Goal: Transaction & Acquisition: Purchase product/service

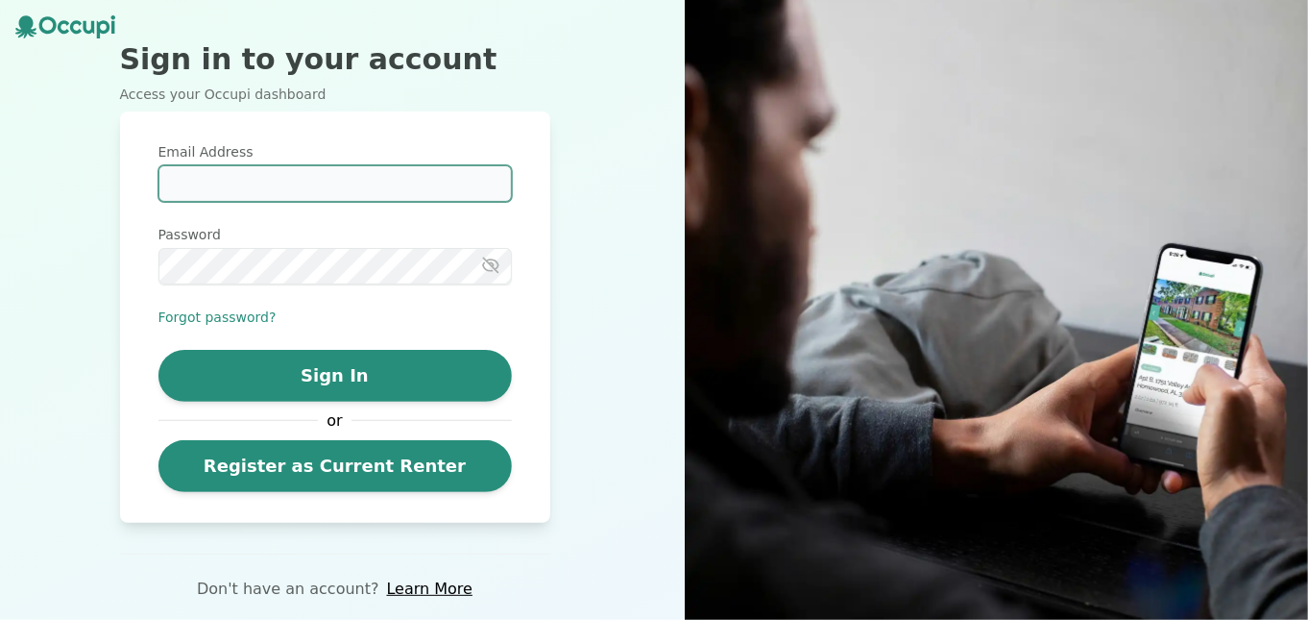
click at [179, 186] on input "Email Address" at bounding box center [336, 183] width 354 height 37
type input "**********"
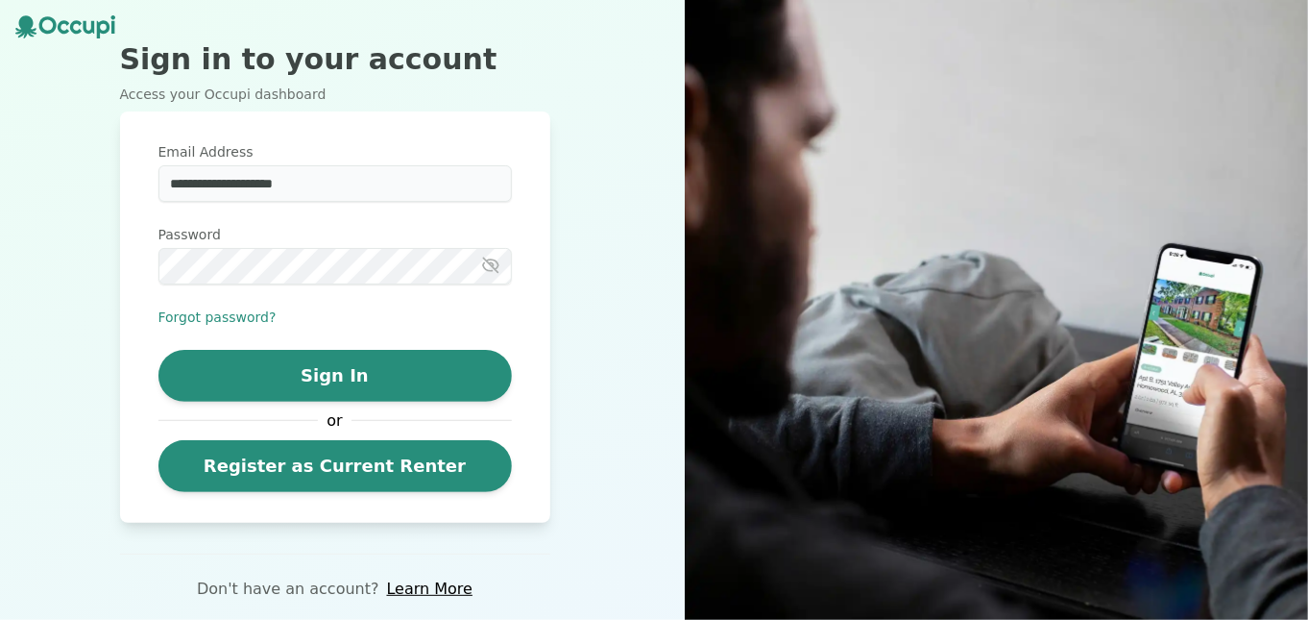
click at [491, 261] on icon "button" at bounding box center [490, 265] width 19 height 19
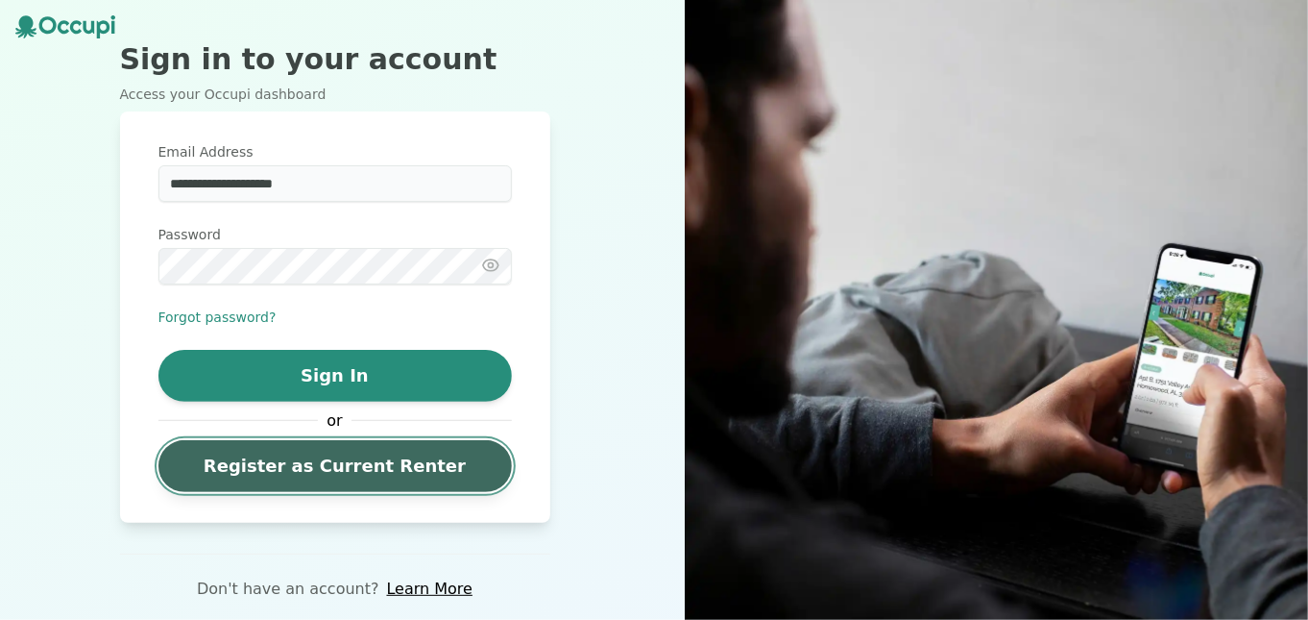
click at [343, 471] on link "Register as Current Renter" at bounding box center [336, 466] width 354 height 52
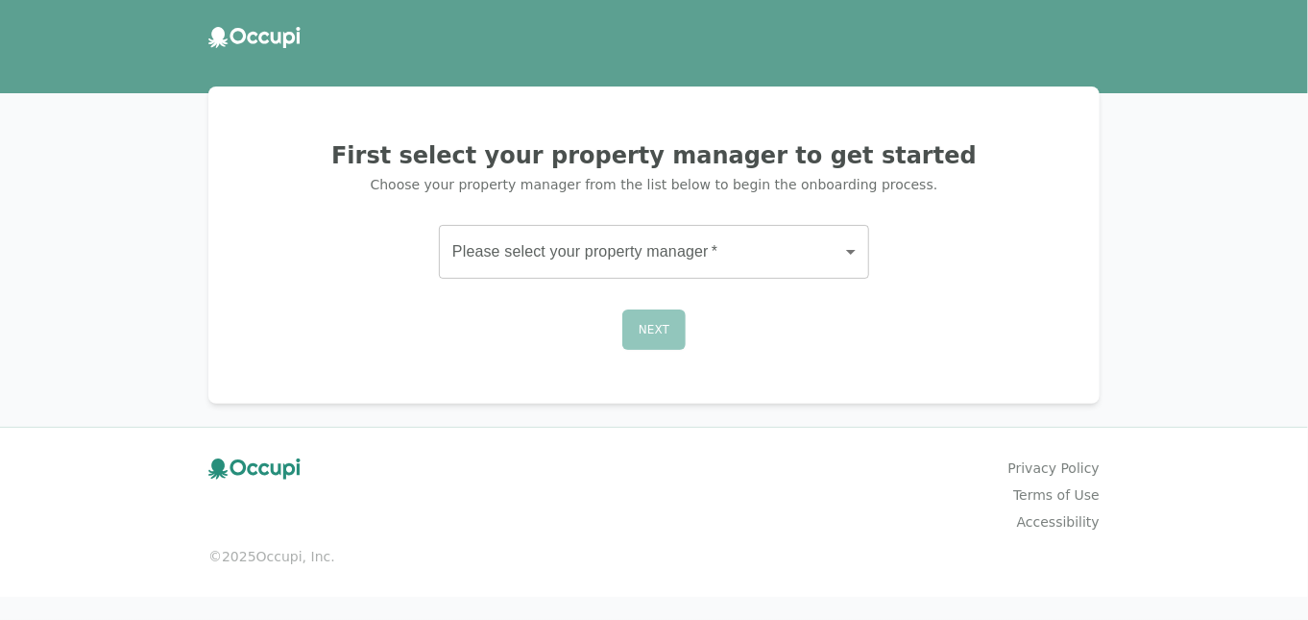
click at [656, 329] on div "Next" at bounding box center [654, 329] width 845 height 40
click at [845, 250] on body "First select your property manager to get started Choose your property manager …" at bounding box center [654, 310] width 1308 height 620
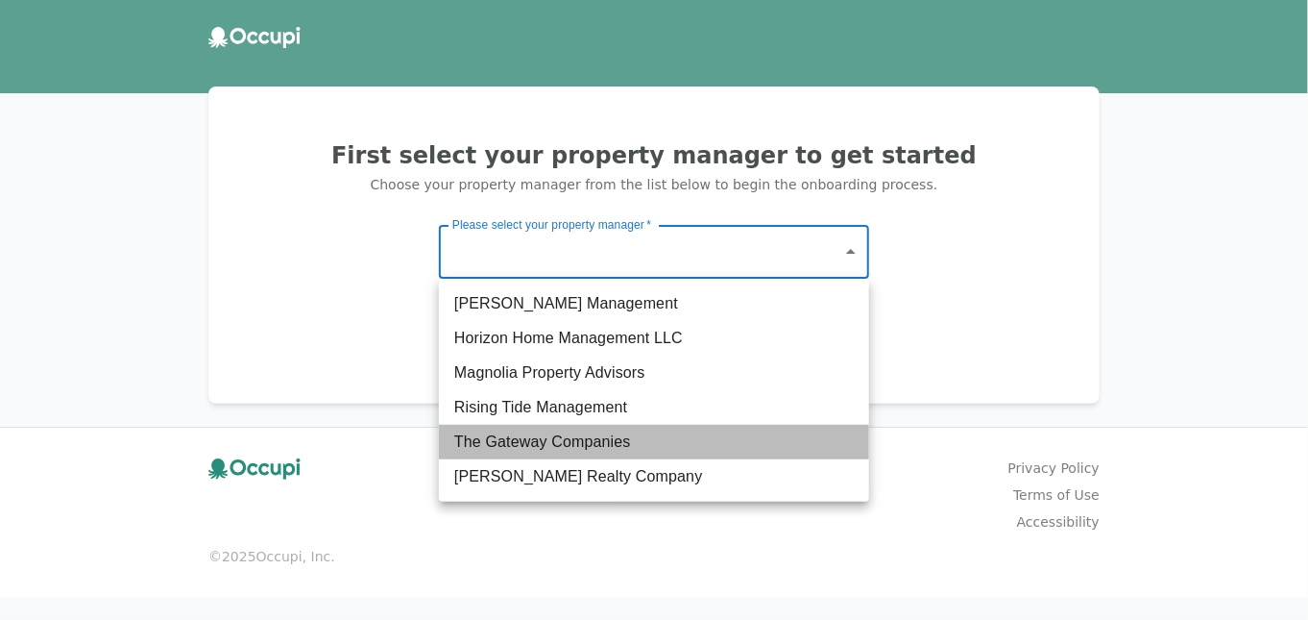
click at [599, 439] on li "The Gateway Companies" at bounding box center [654, 442] width 430 height 35
type input "**********"
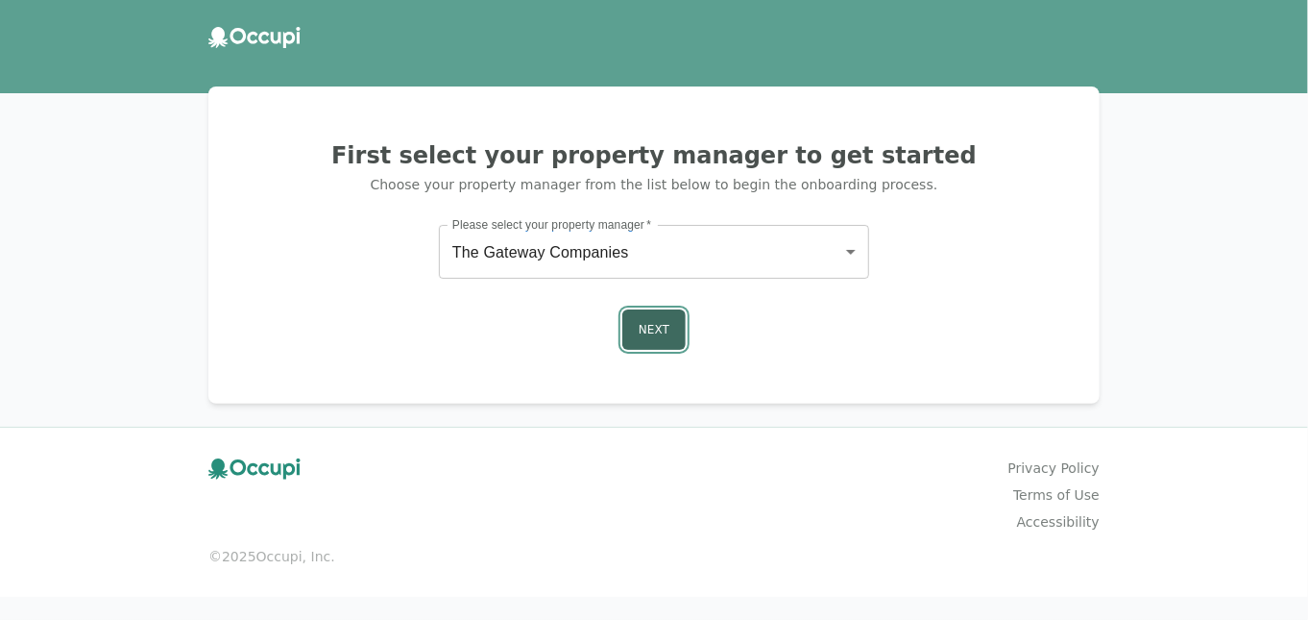
click at [648, 324] on button "Next" at bounding box center [654, 329] width 63 height 40
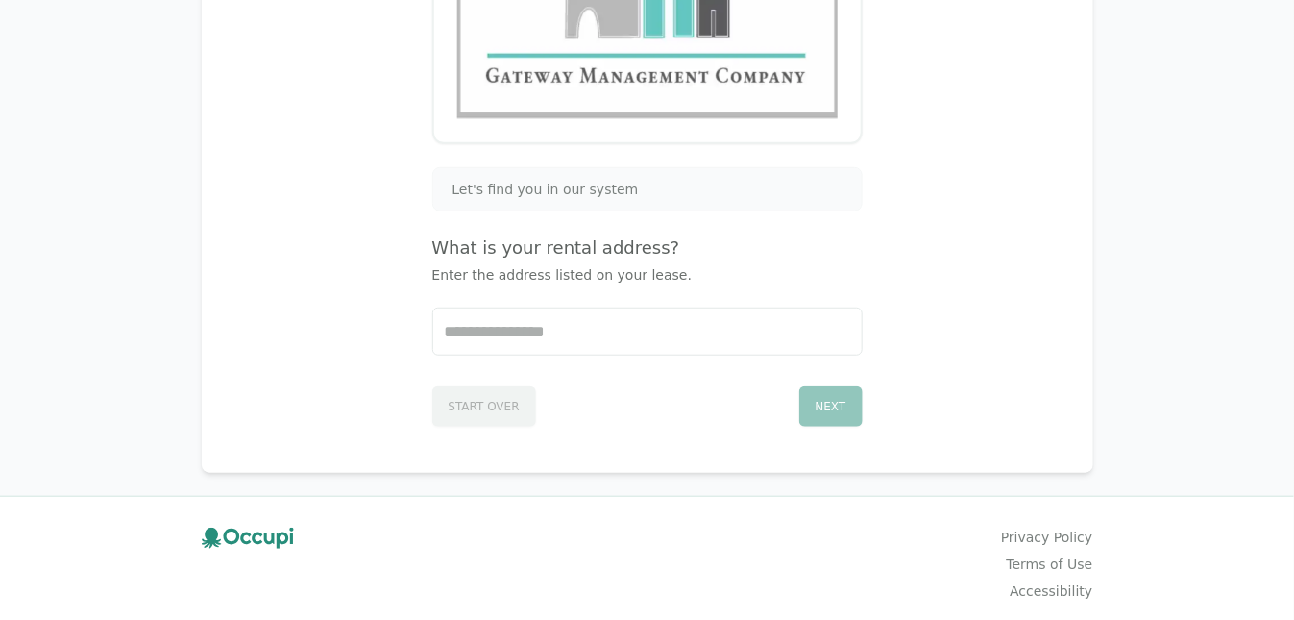
scroll to position [381, 0]
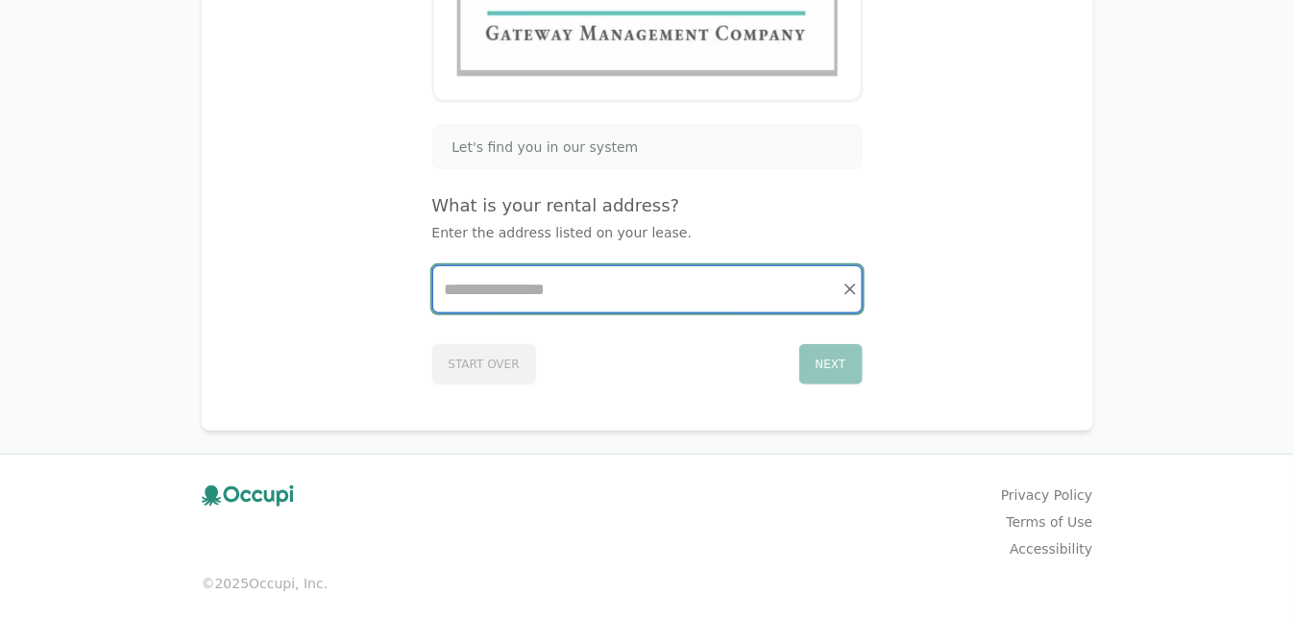
click at [472, 290] on input "Start typing..." at bounding box center [647, 289] width 428 height 46
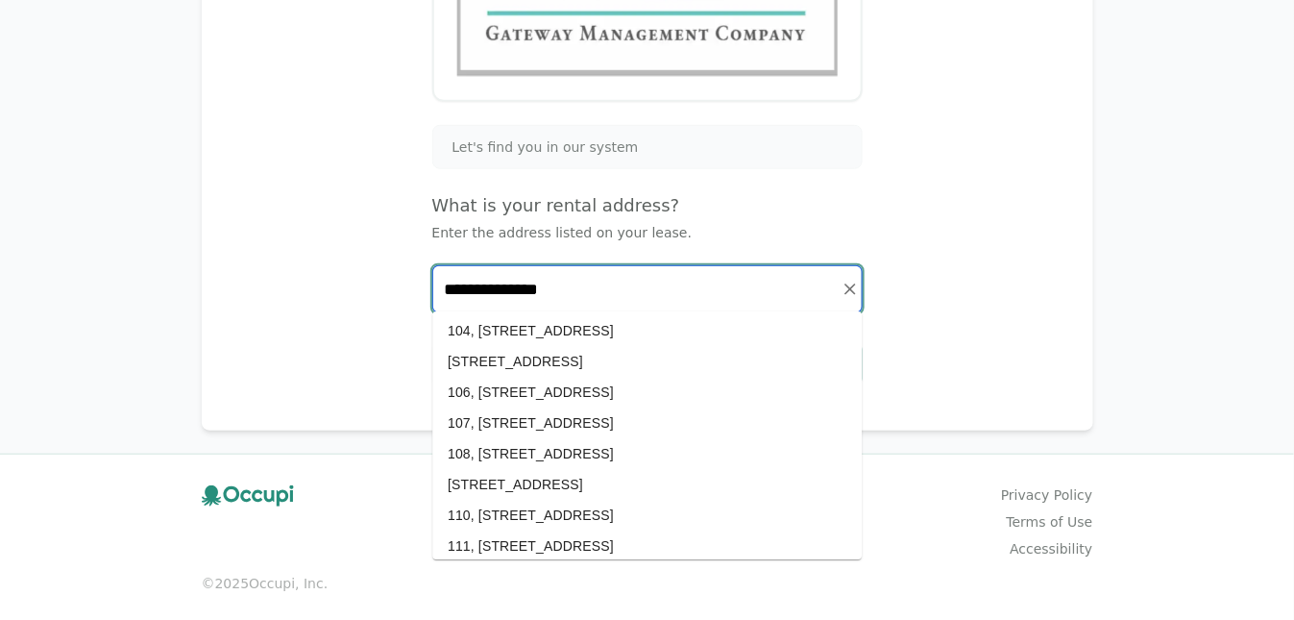
scroll to position [192, 0]
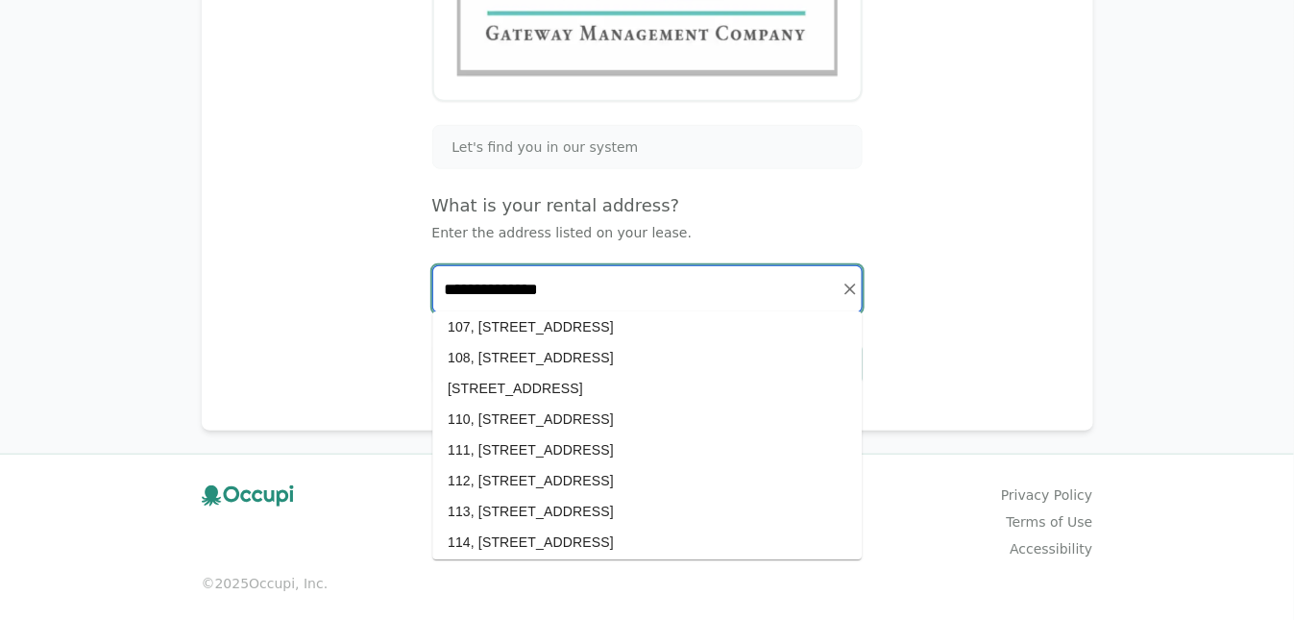
click at [574, 446] on li "111, [STREET_ADDRESS]" at bounding box center [646, 449] width 429 height 31
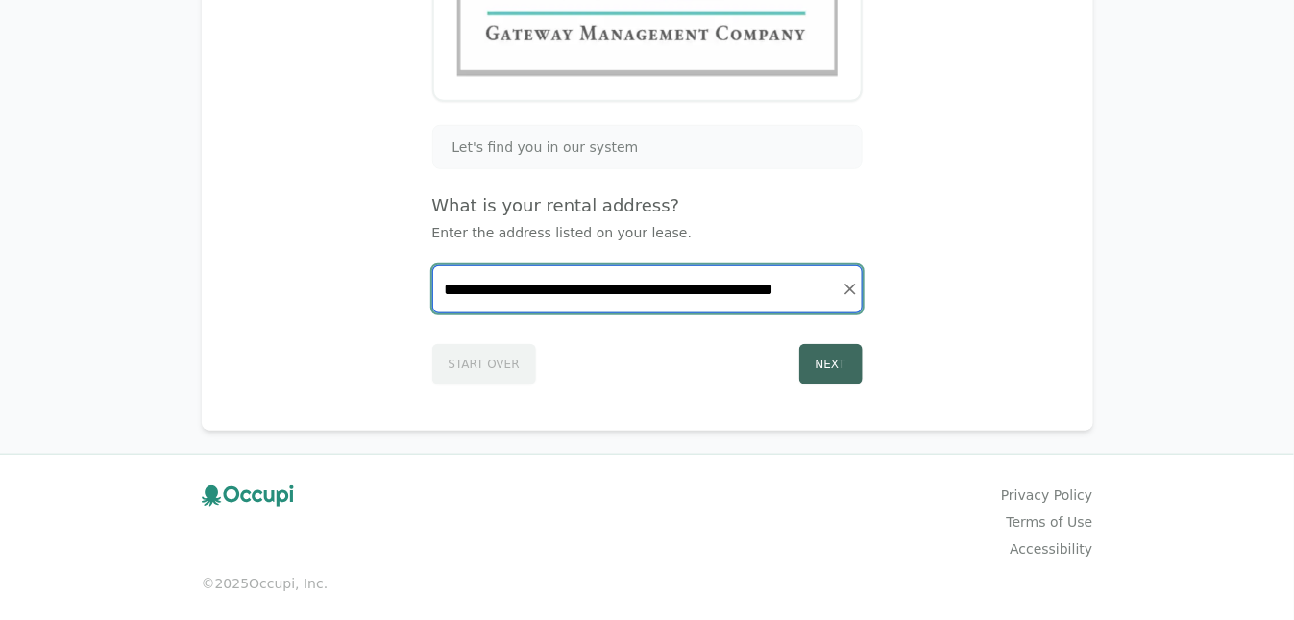
type input "**********"
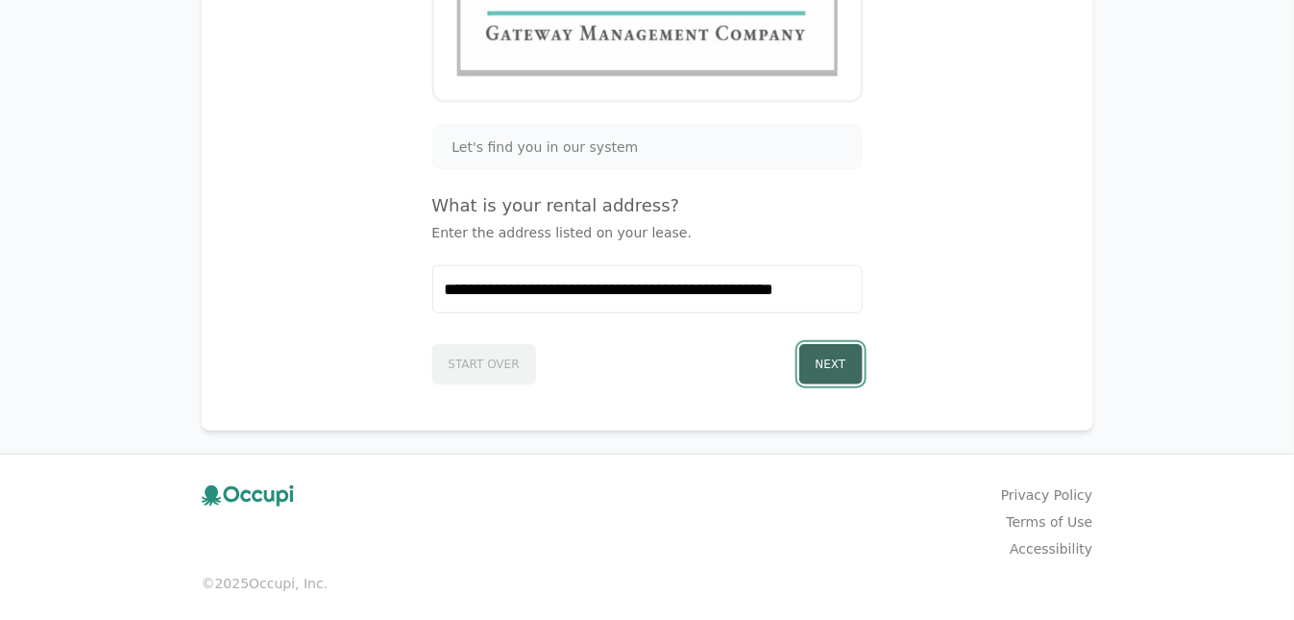
click at [831, 359] on button "Next" at bounding box center [830, 364] width 63 height 40
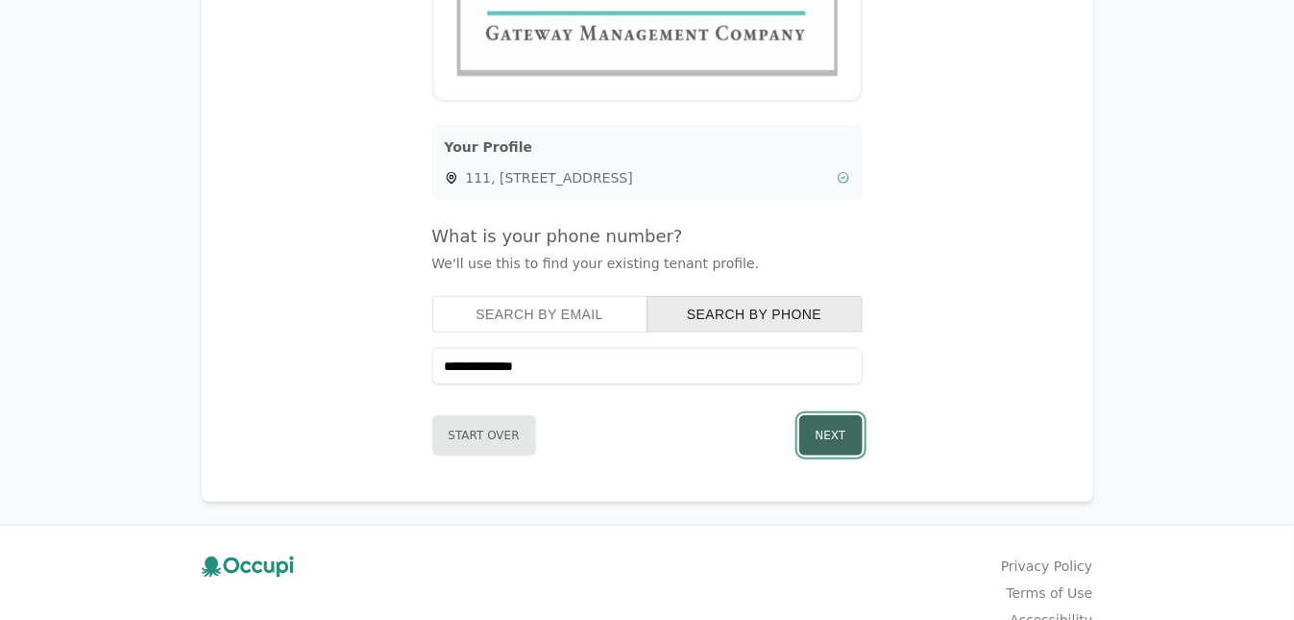
click at [820, 424] on button "Next" at bounding box center [830, 435] width 63 height 40
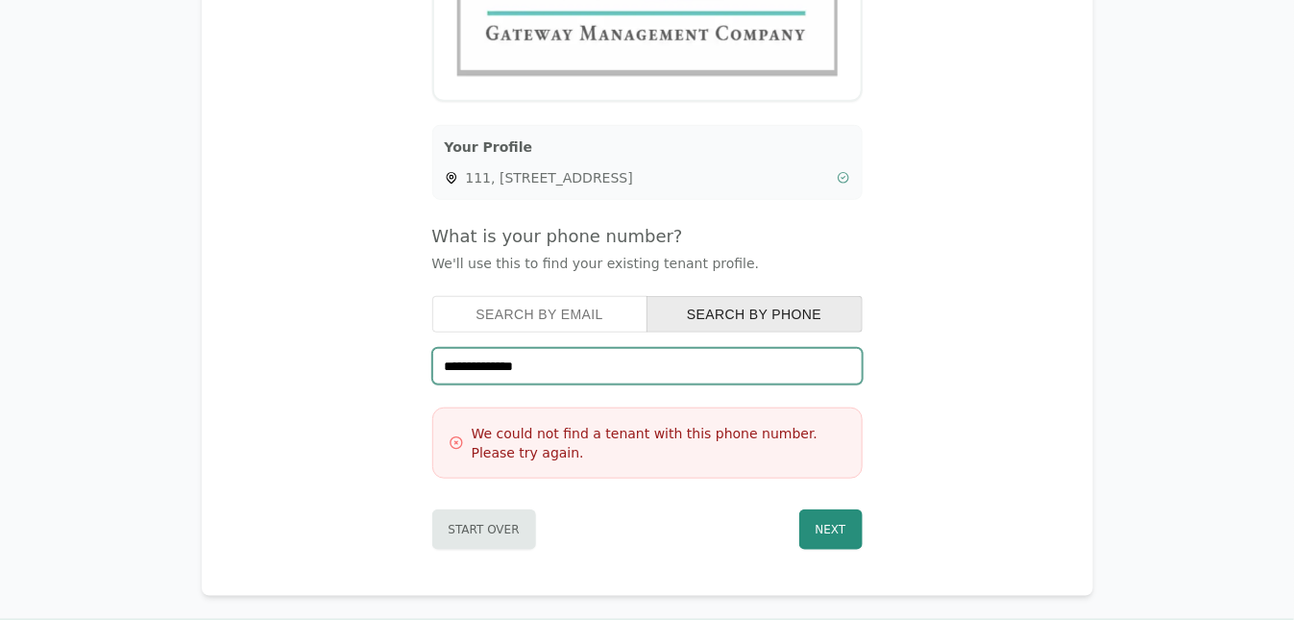
click at [543, 358] on input "**********" at bounding box center [647, 366] width 430 height 37
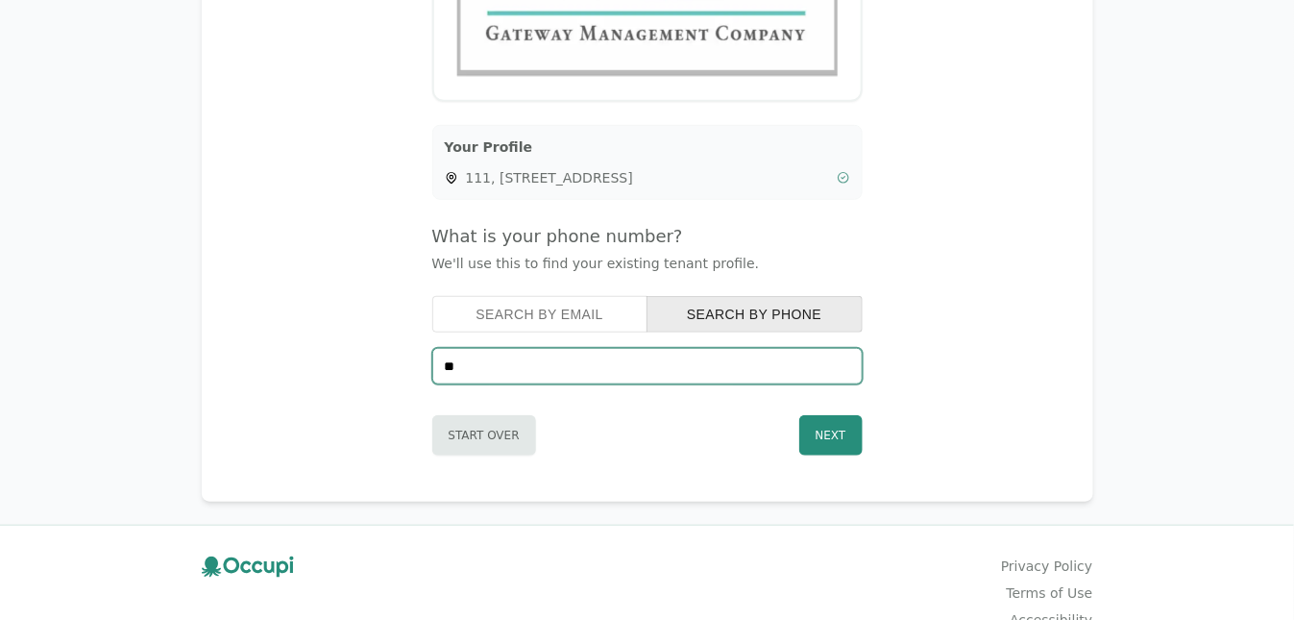
type input "*"
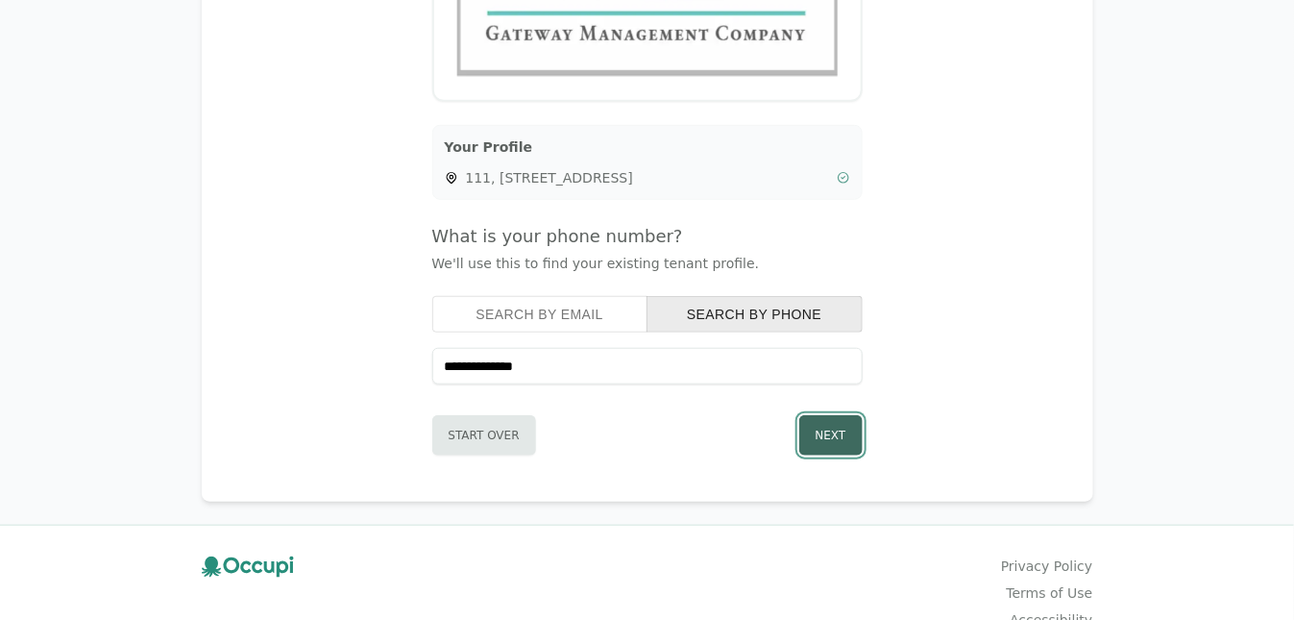
click at [822, 427] on button "Next" at bounding box center [830, 435] width 63 height 40
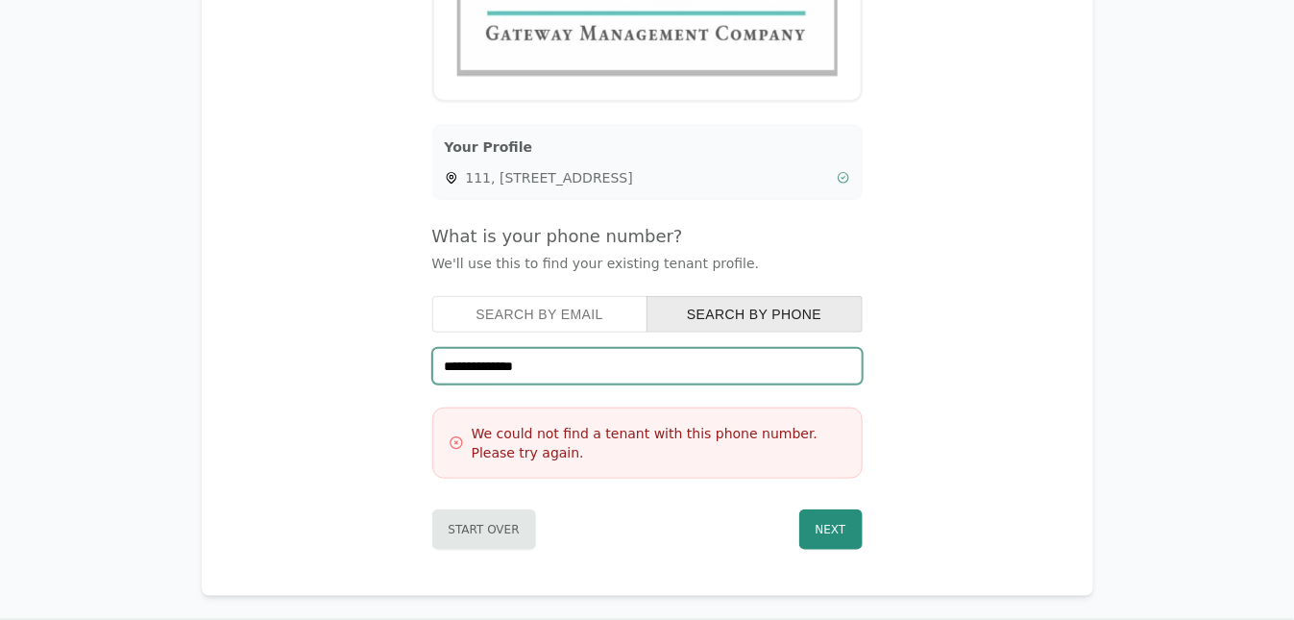
click at [549, 362] on input "**********" at bounding box center [647, 366] width 430 height 37
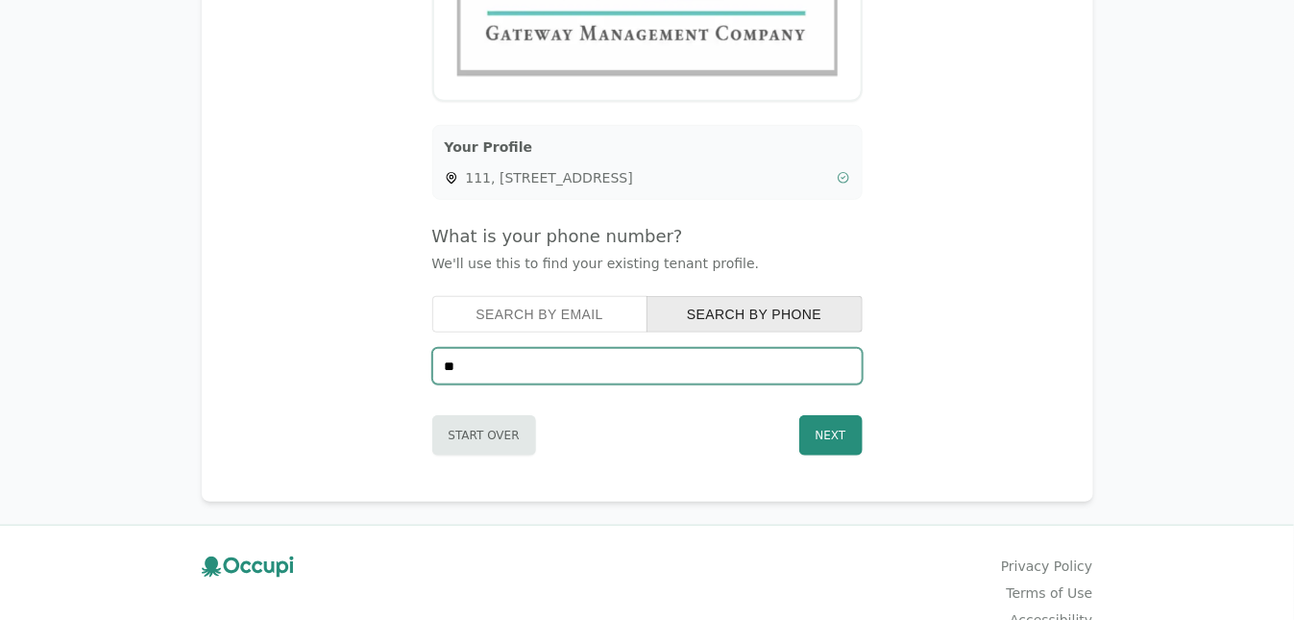
type input "*"
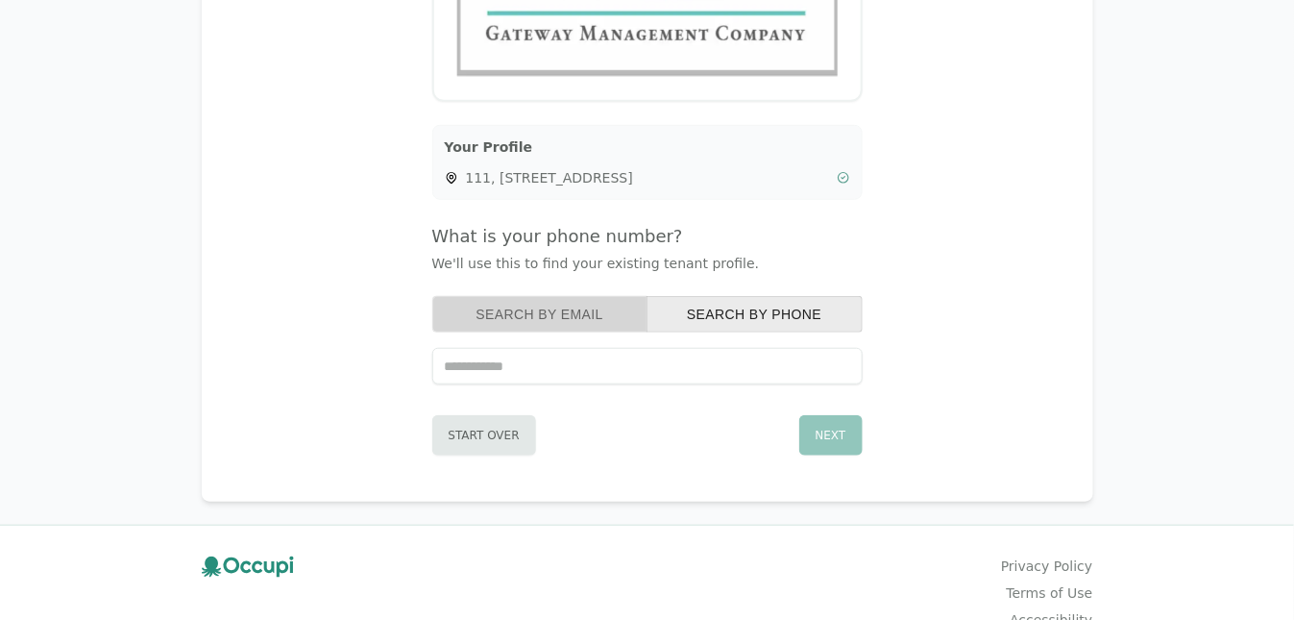
click at [488, 306] on button "Search by Email" at bounding box center [540, 314] width 216 height 37
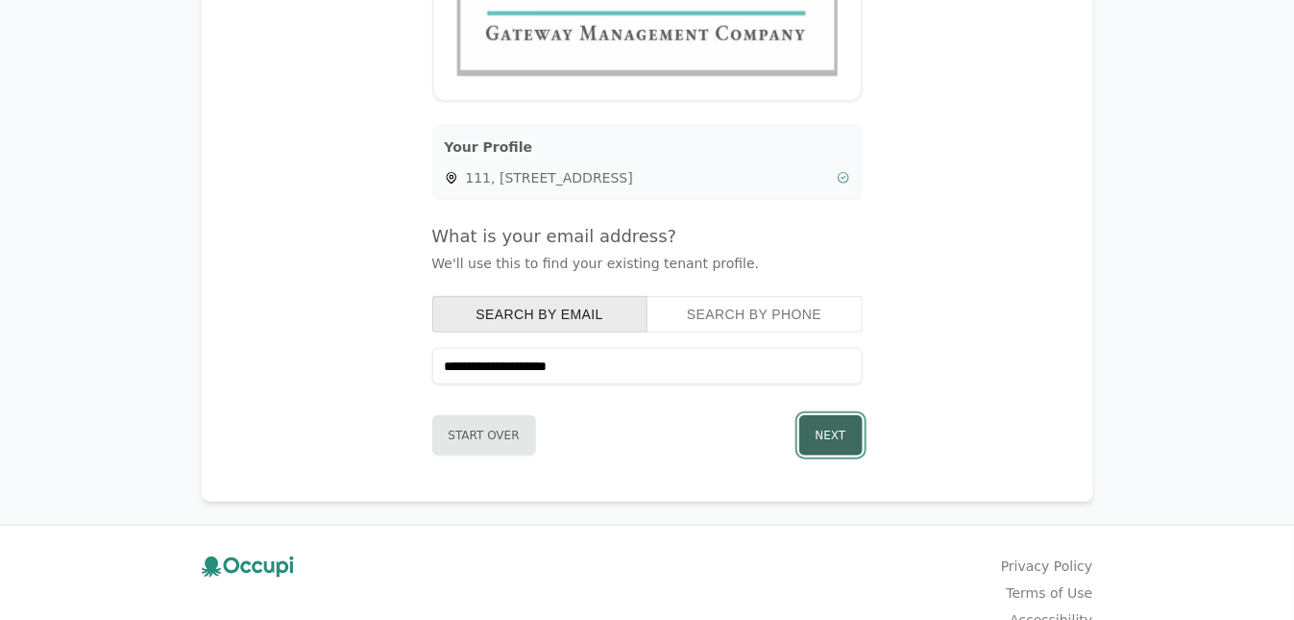
click at [832, 435] on button "Next" at bounding box center [830, 435] width 63 height 40
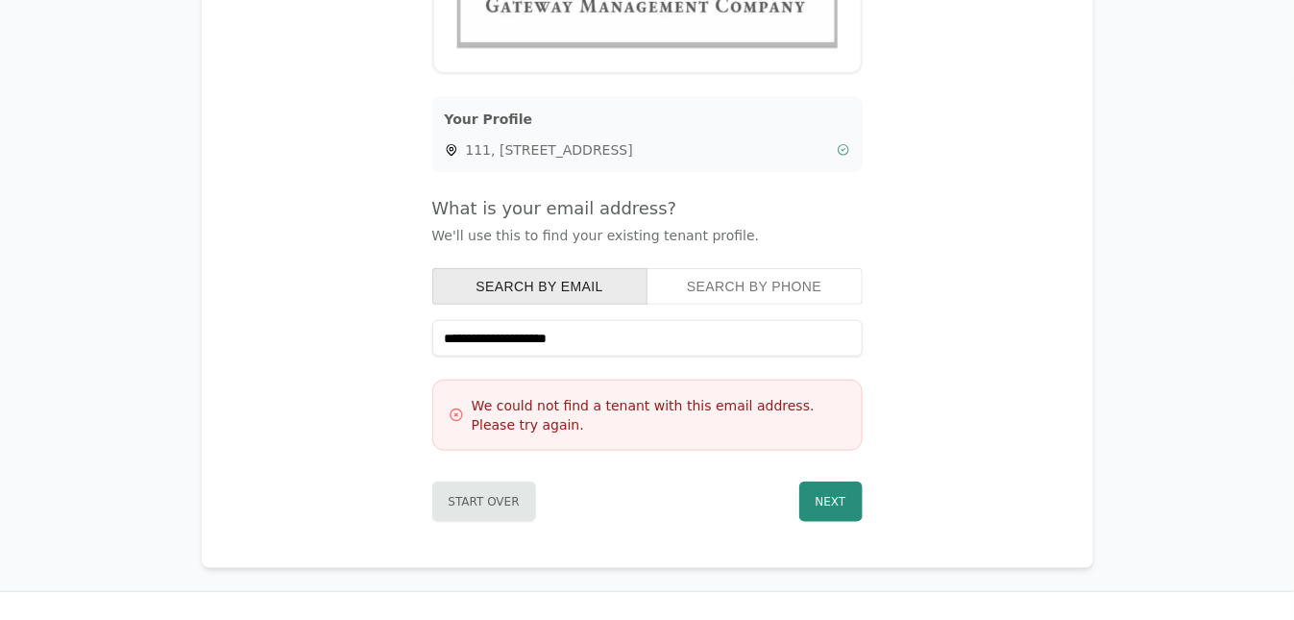
scroll to position [354, 0]
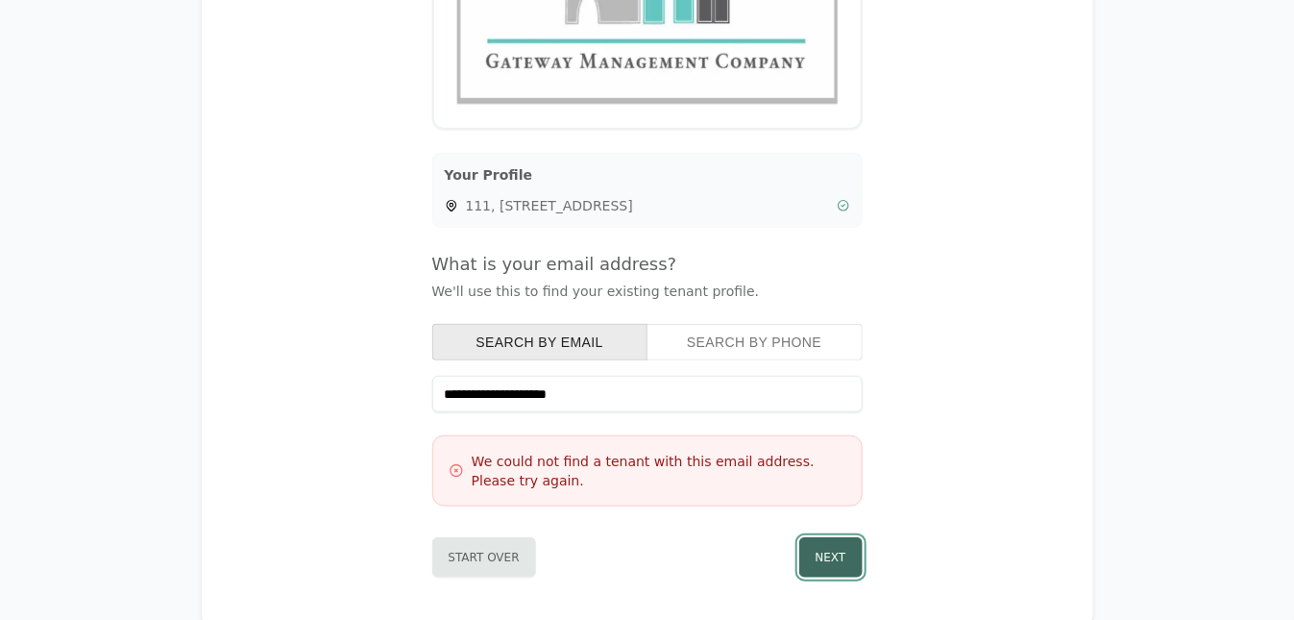
click at [839, 550] on button "Next" at bounding box center [830, 557] width 63 height 40
click at [557, 469] on h3 "We could not find a tenant with this email address. Please try again." at bounding box center [659, 471] width 375 height 38
click at [543, 455] on h3 "We could not find a tenant with this email address. Please try again." at bounding box center [659, 471] width 375 height 38
click at [844, 459] on h3 "We could not find a tenant with this email address. Please try again." at bounding box center [659, 471] width 375 height 38
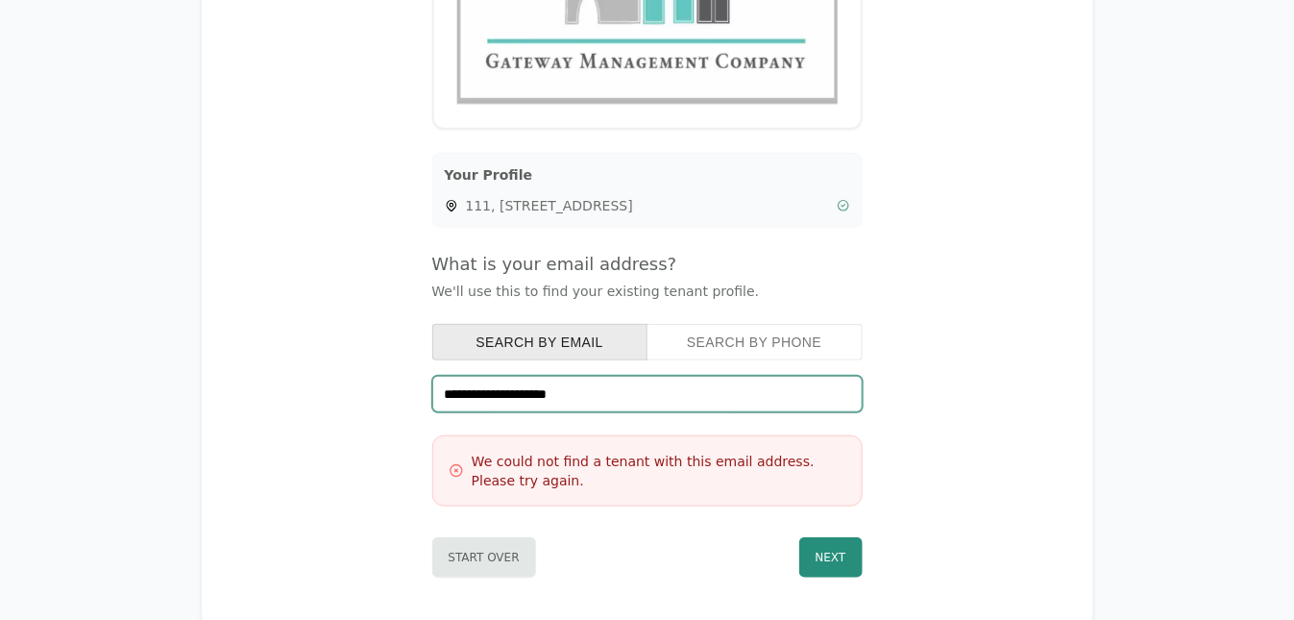
click at [620, 388] on input "**********" at bounding box center [647, 394] width 430 height 37
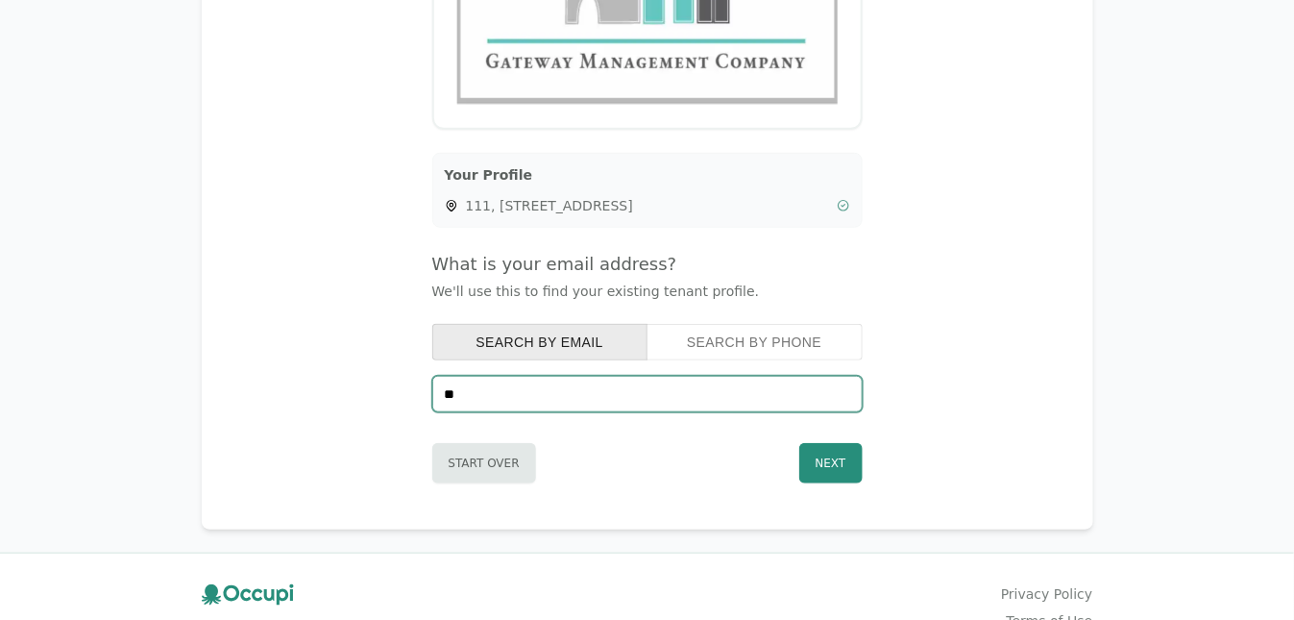
type input "*"
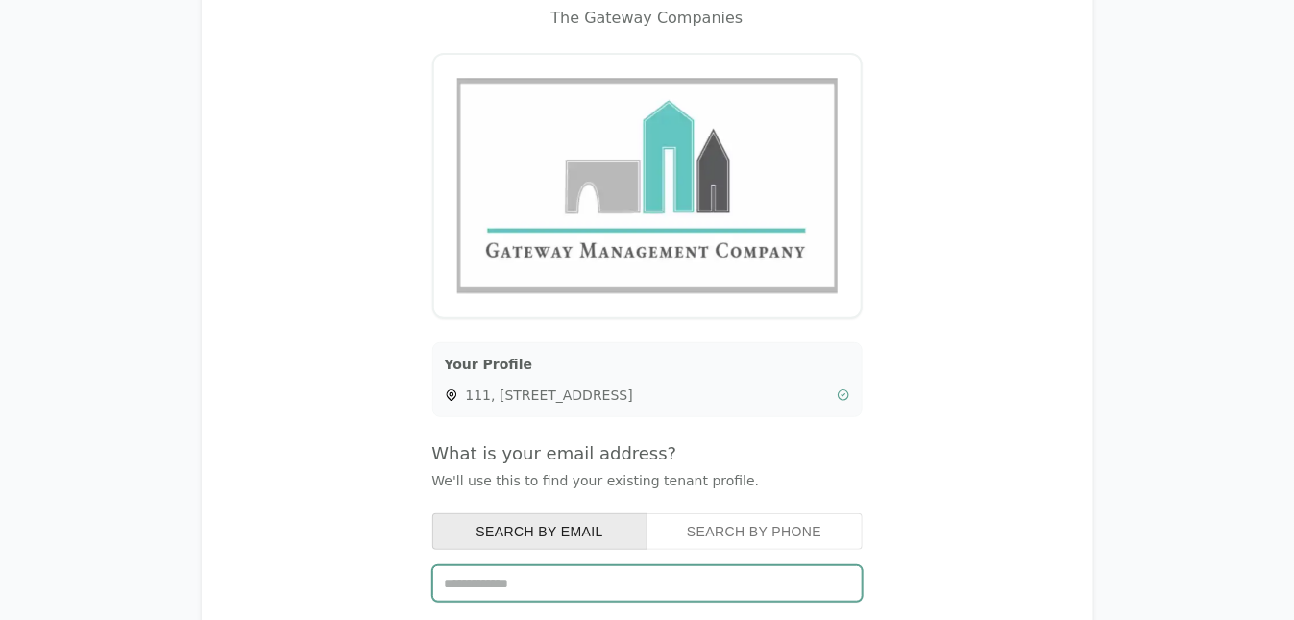
scroll to position [192, 0]
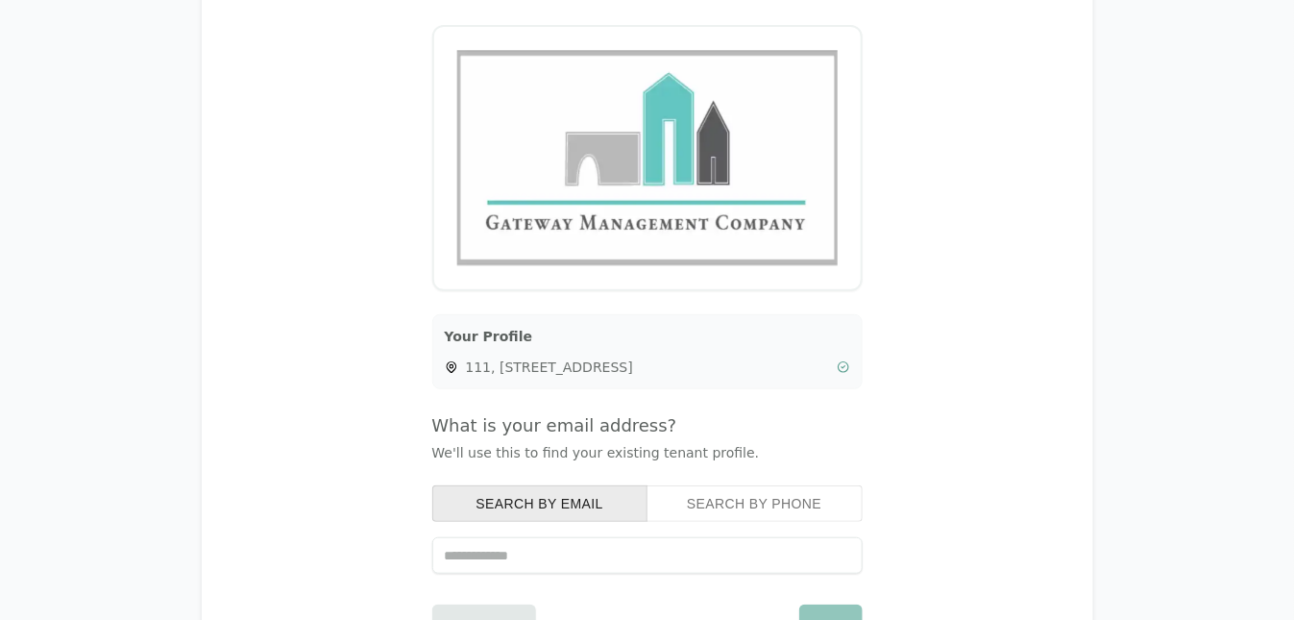
click at [843, 367] on icon at bounding box center [843, 366] width 13 height 13
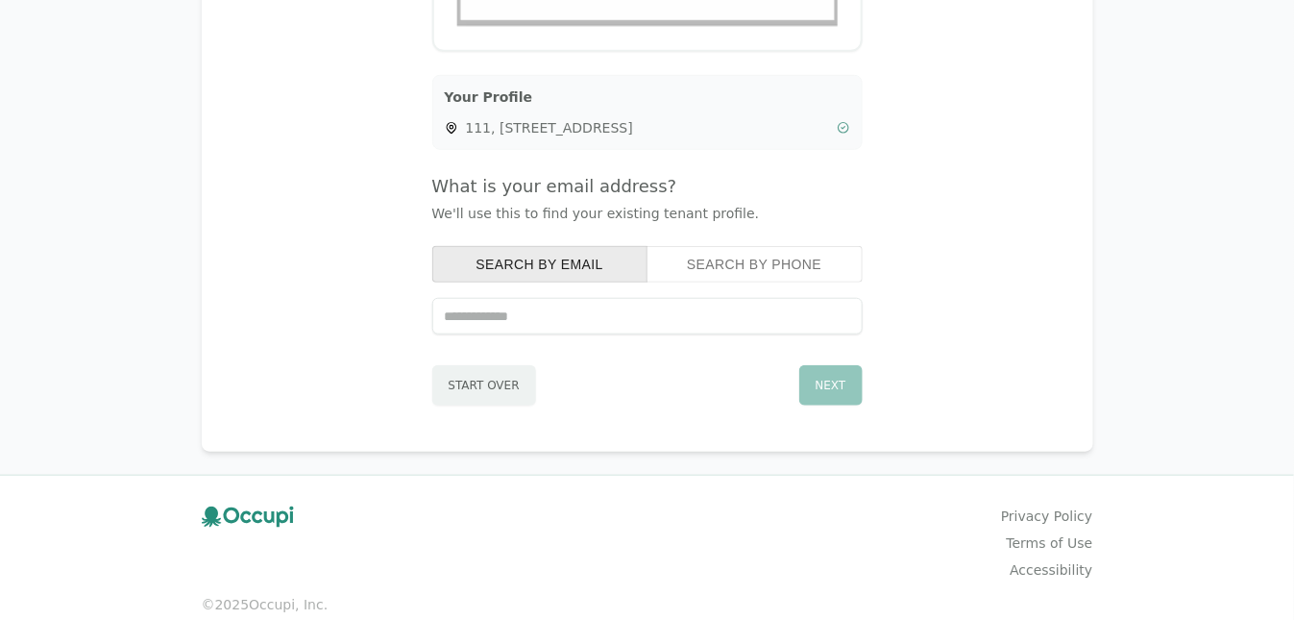
scroll to position [452, 0]
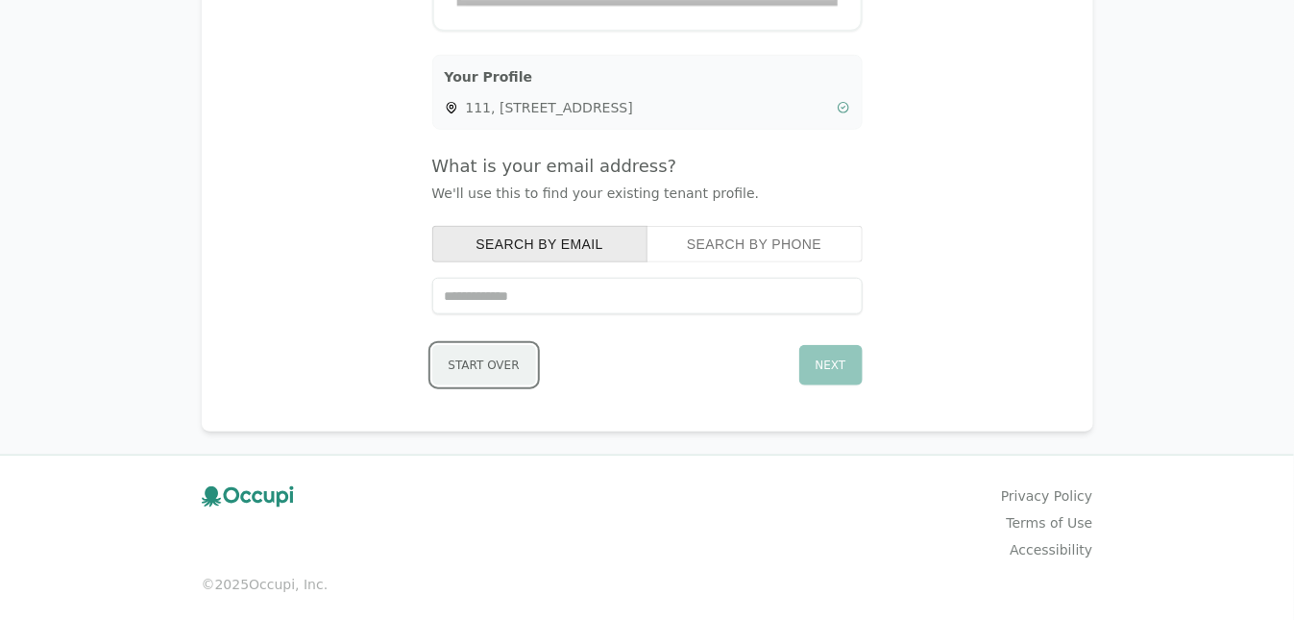
click at [501, 362] on button "Start Over" at bounding box center [484, 365] width 104 height 40
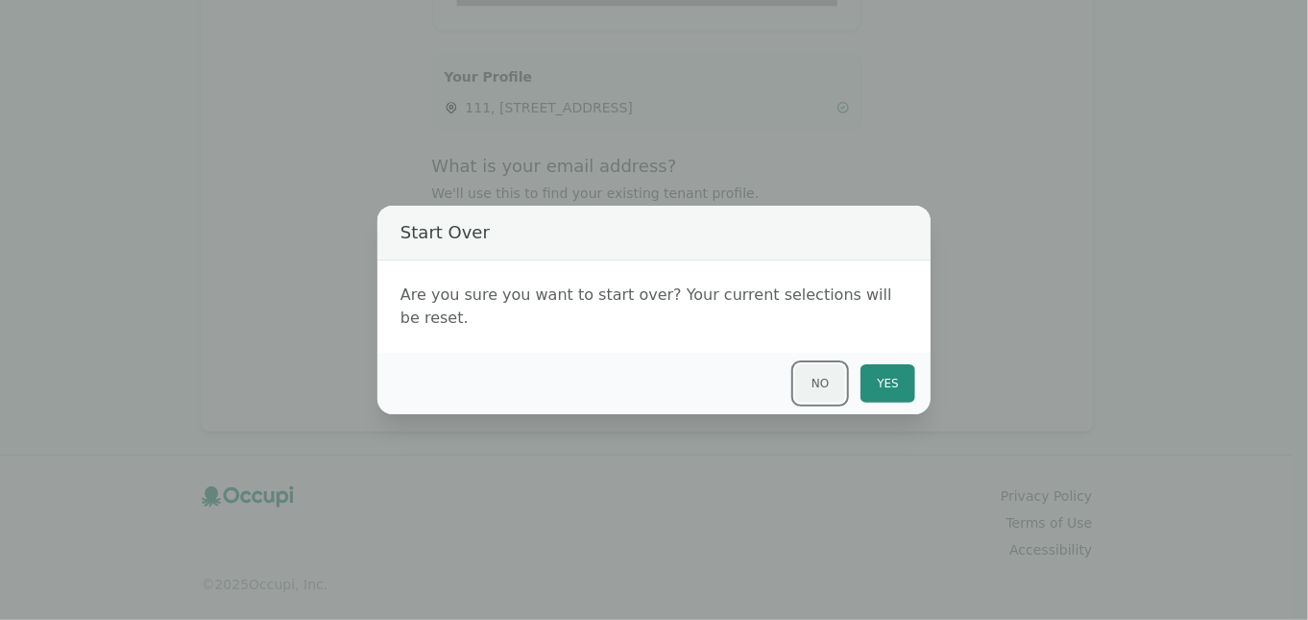
click at [825, 367] on button "No" at bounding box center [820, 383] width 50 height 38
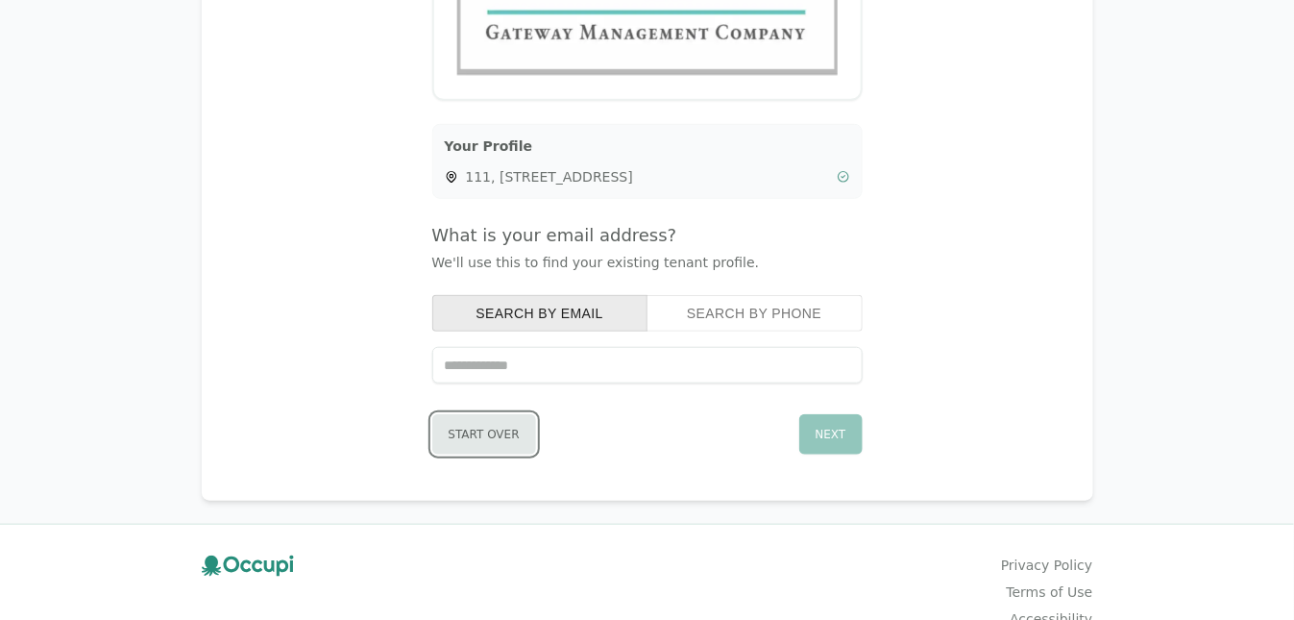
scroll to position [355, 0]
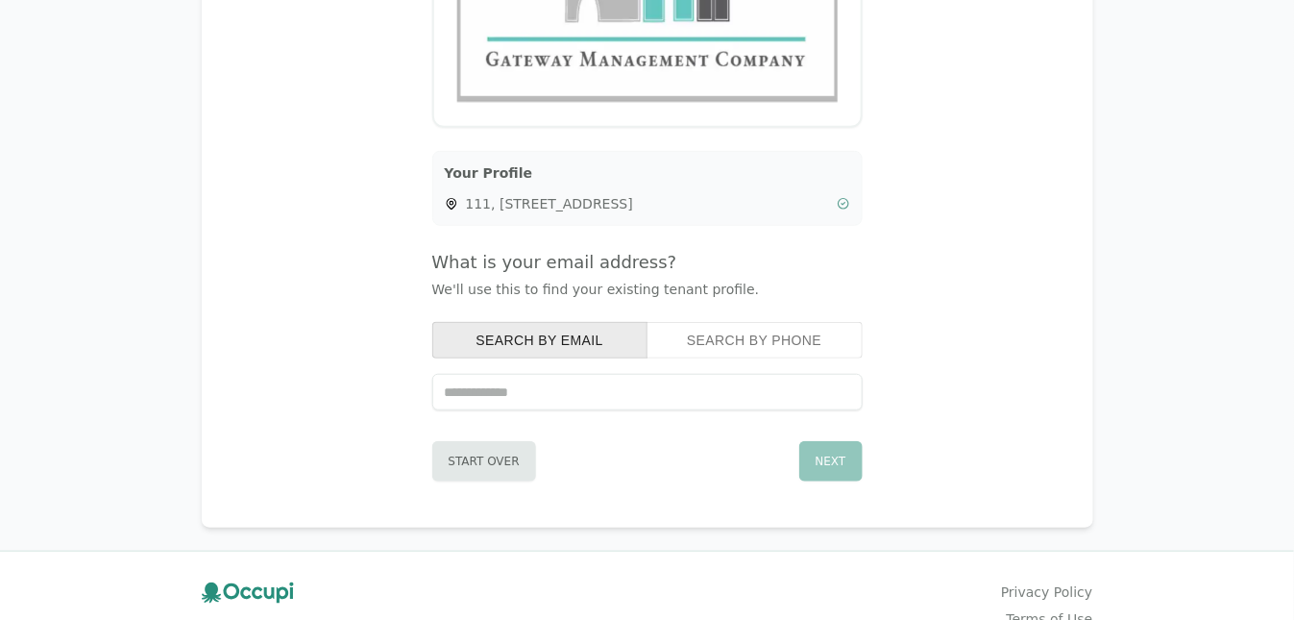
click at [837, 451] on div "Next" at bounding box center [830, 461] width 63 height 40
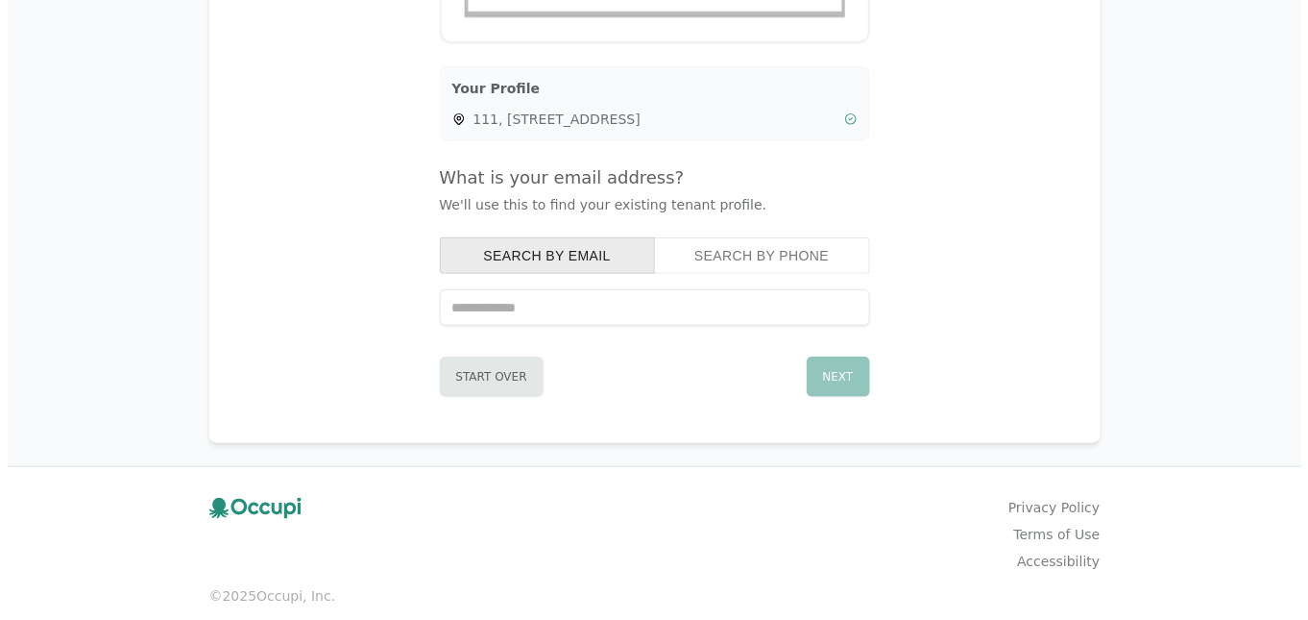
scroll to position [452, 0]
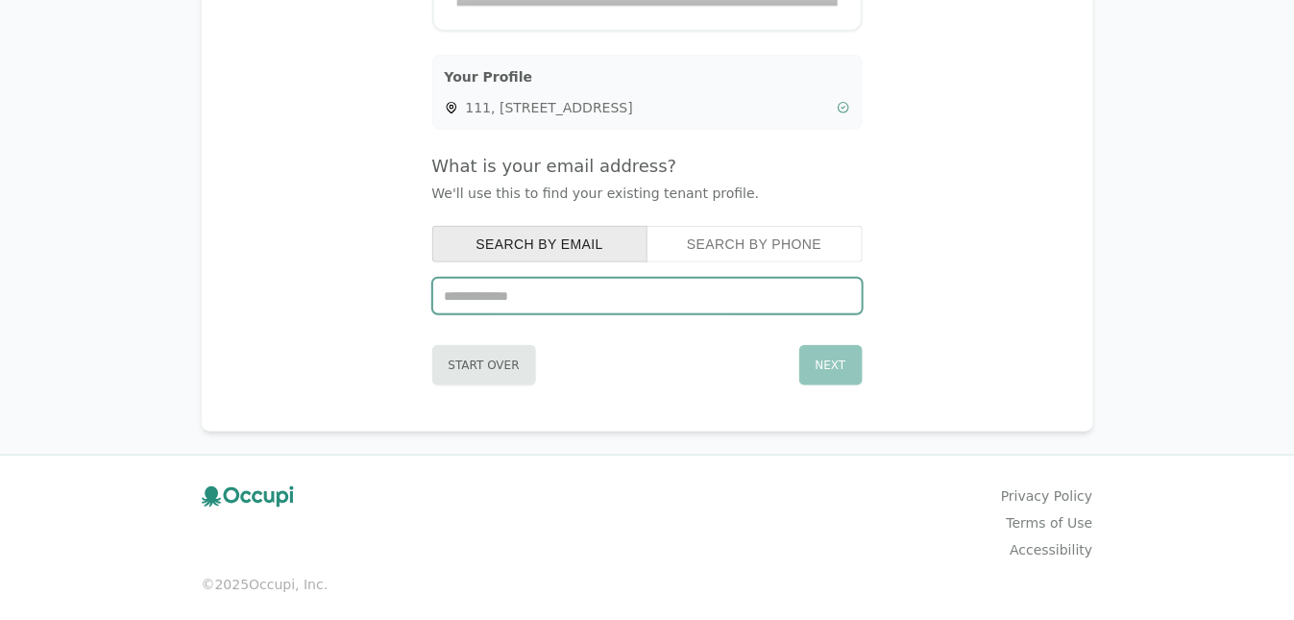
click at [465, 296] on input "text" at bounding box center [647, 296] width 430 height 37
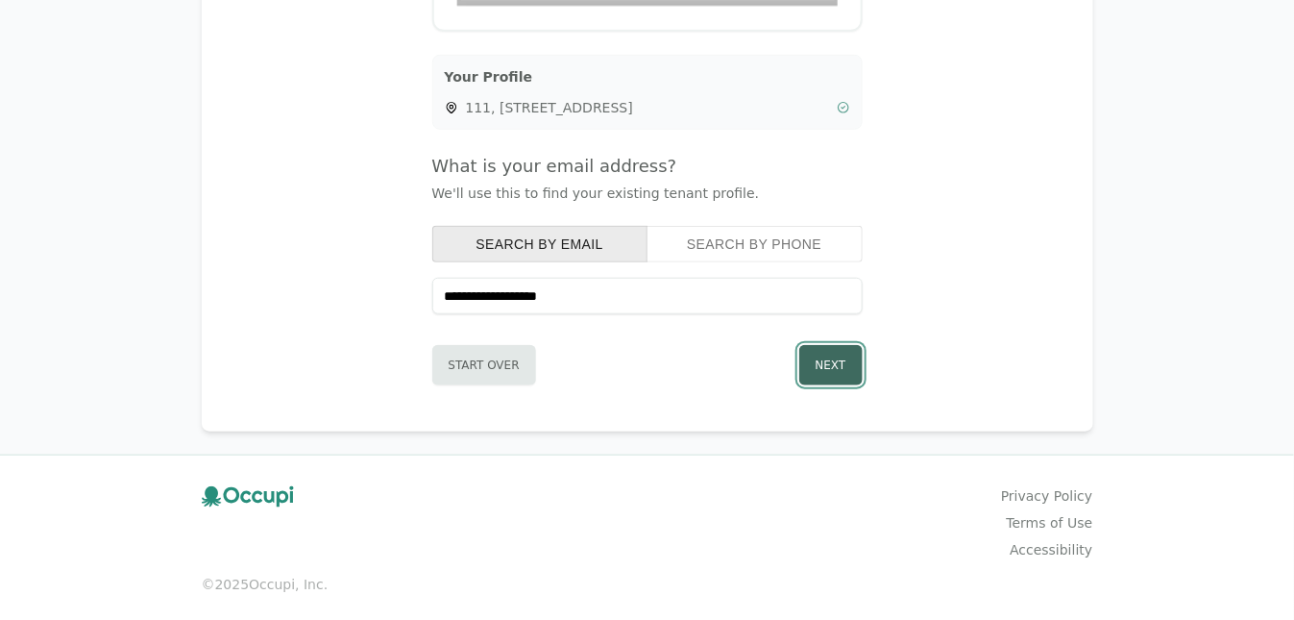
click at [843, 357] on button "Next" at bounding box center [830, 365] width 63 height 40
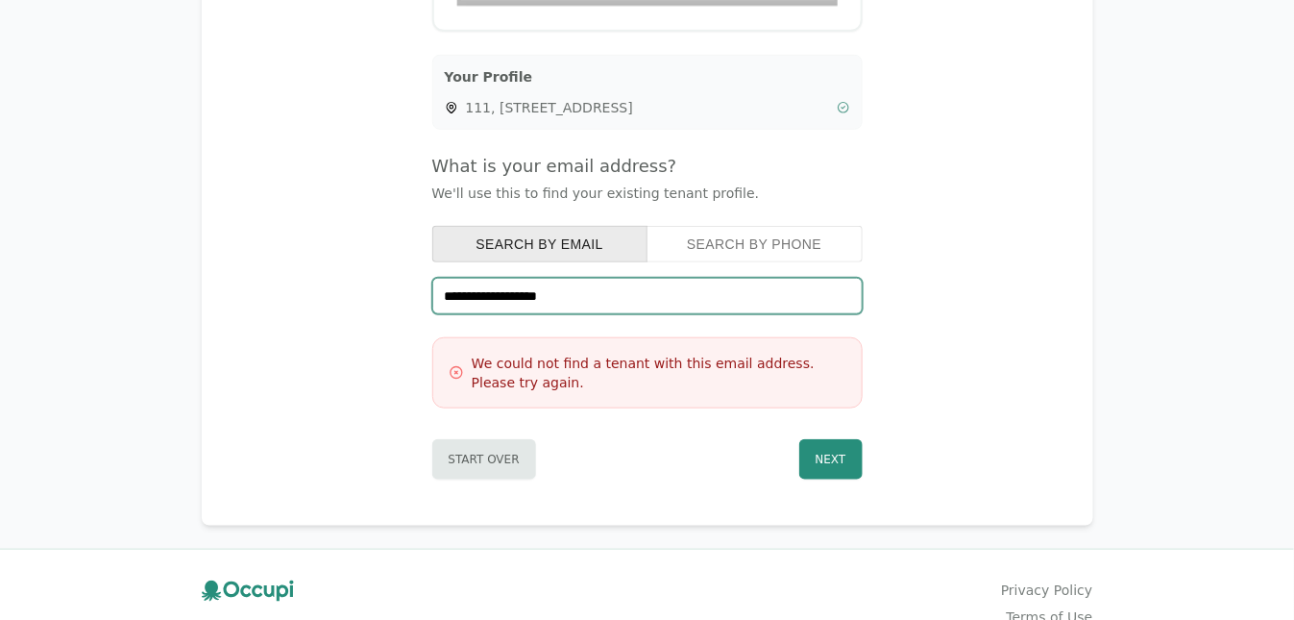
click at [604, 301] on input "**********" at bounding box center [647, 296] width 430 height 37
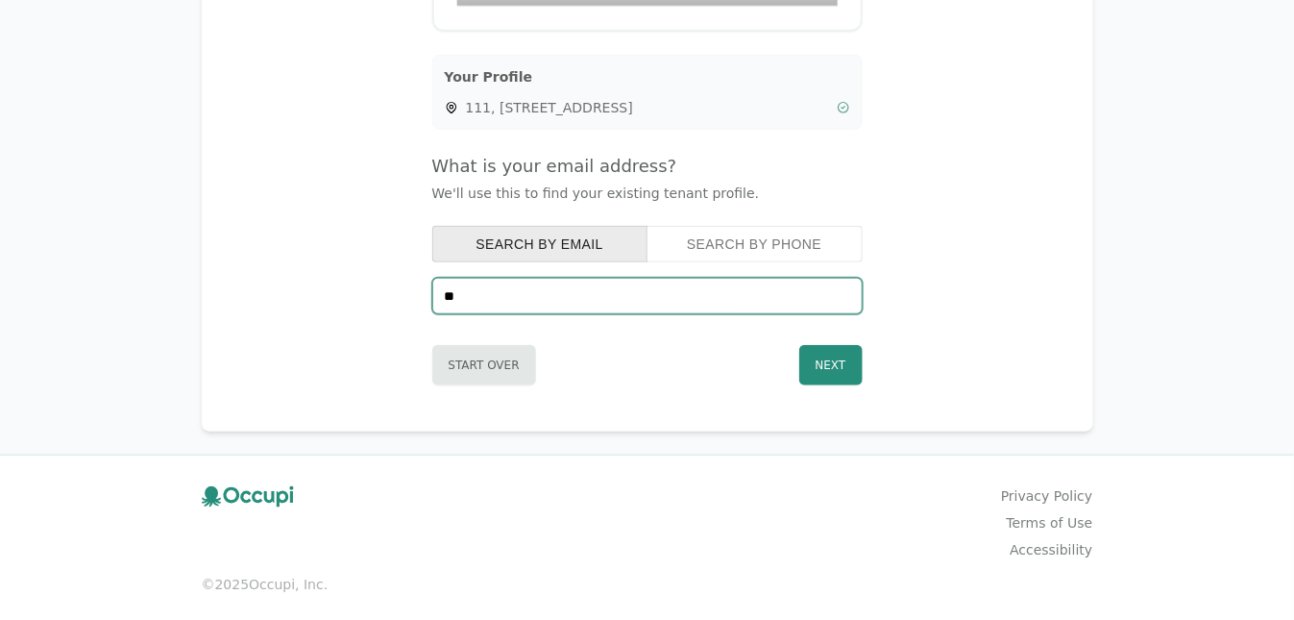
type input "*"
click at [473, 295] on input "text" at bounding box center [647, 296] width 430 height 37
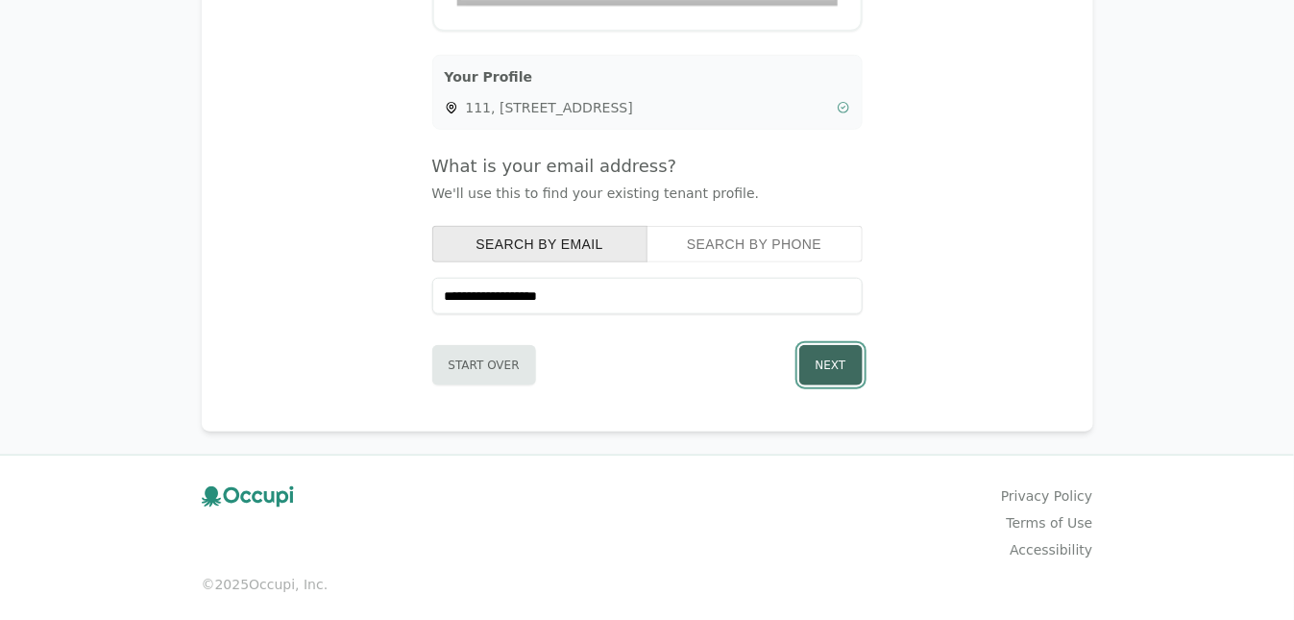
click at [833, 354] on button "Next" at bounding box center [830, 365] width 63 height 40
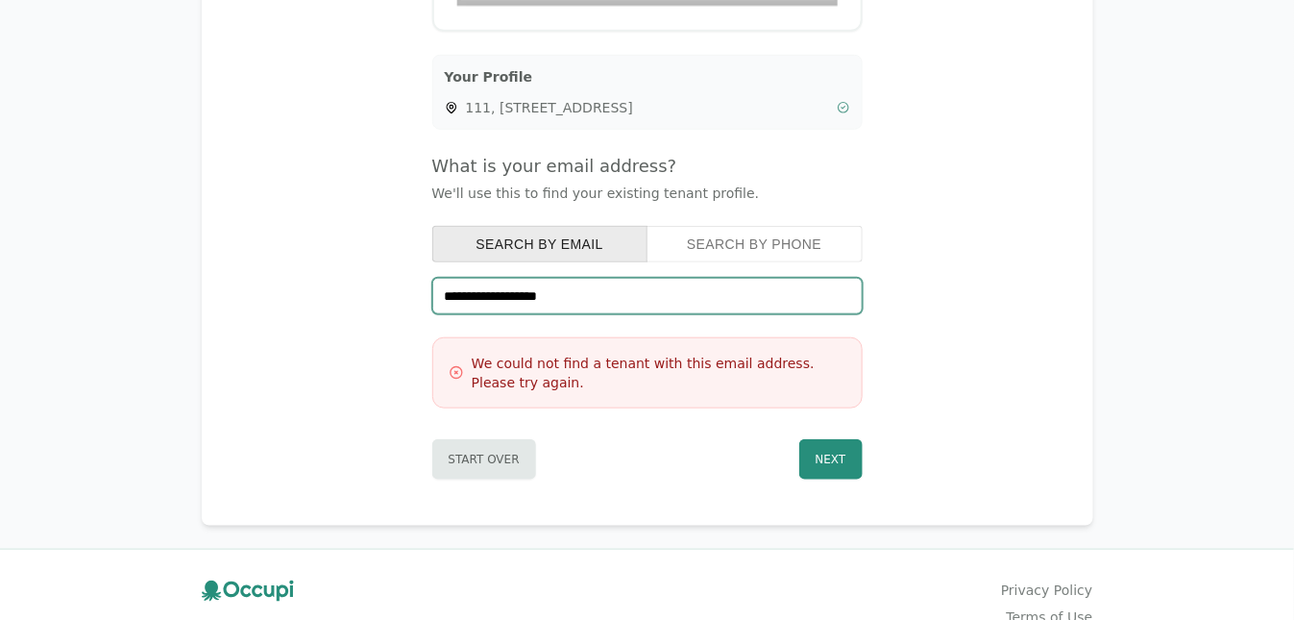
click at [584, 298] on input "**********" at bounding box center [647, 296] width 430 height 37
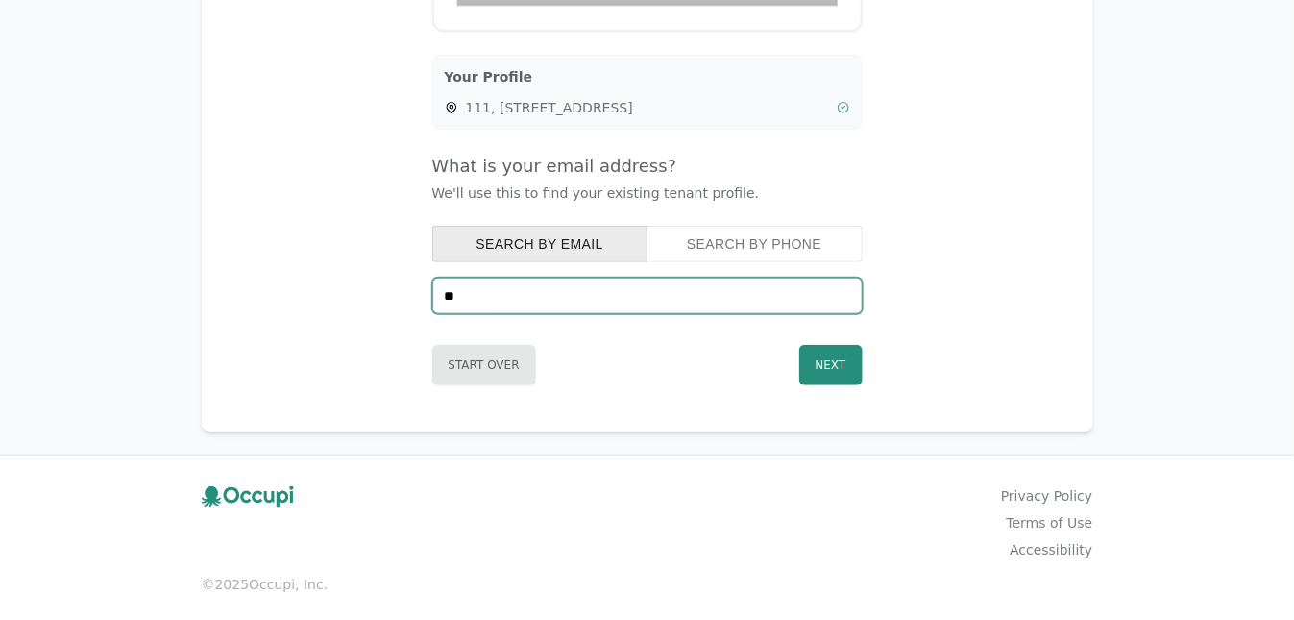
type input "*"
click at [485, 292] on input "text" at bounding box center [647, 296] width 430 height 37
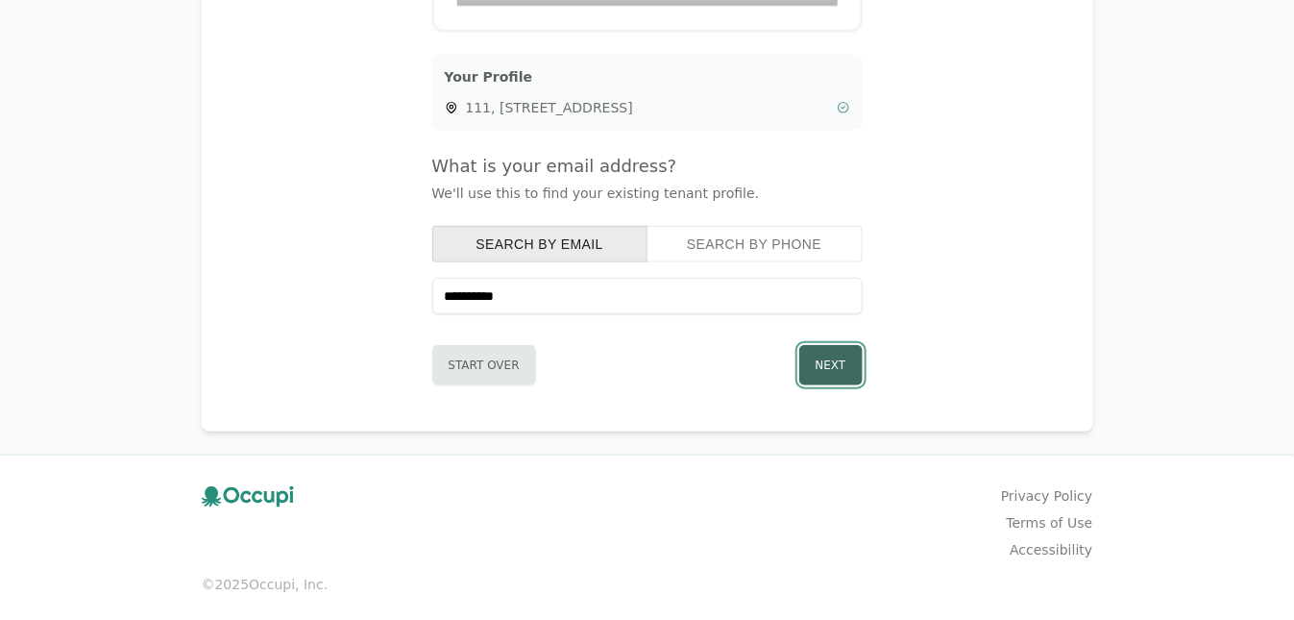
click at [826, 362] on button "Next" at bounding box center [830, 365] width 63 height 40
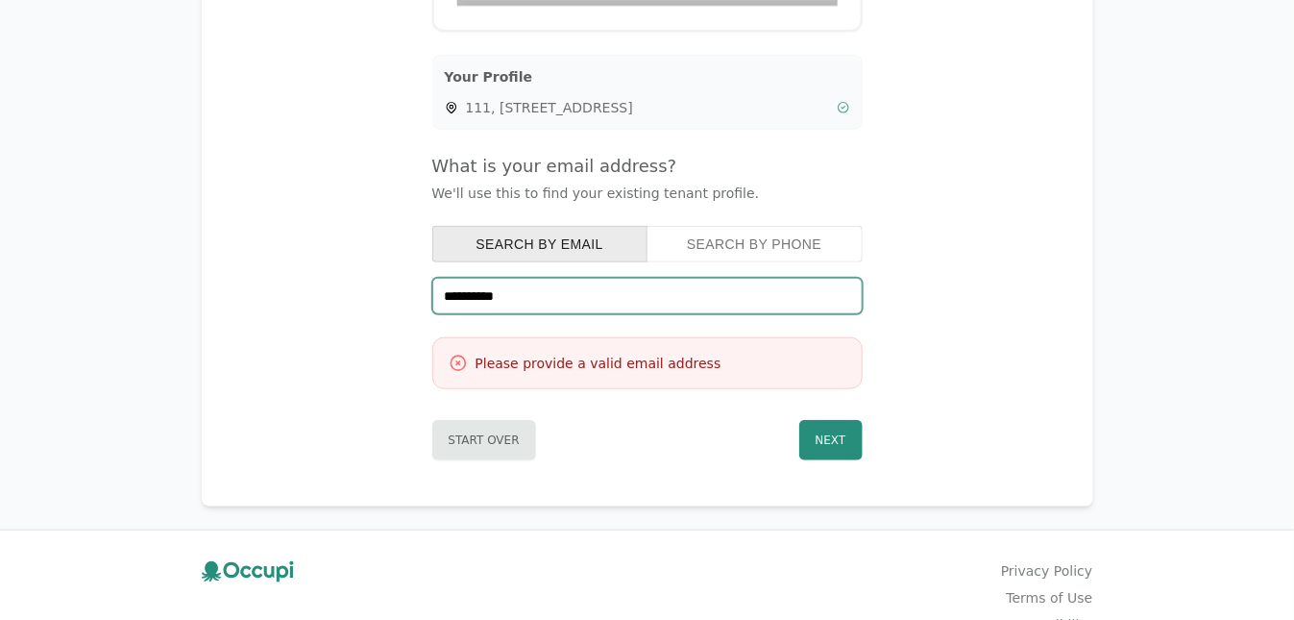
click at [519, 286] on input "**********" at bounding box center [647, 296] width 430 height 37
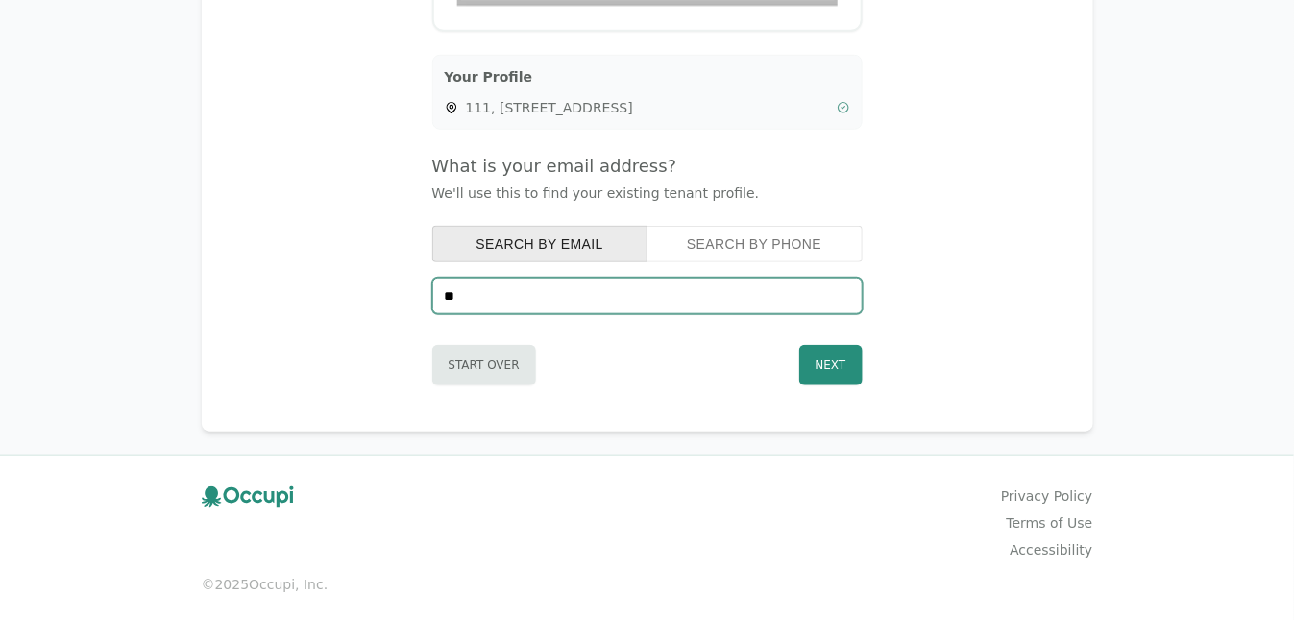
type input "*"
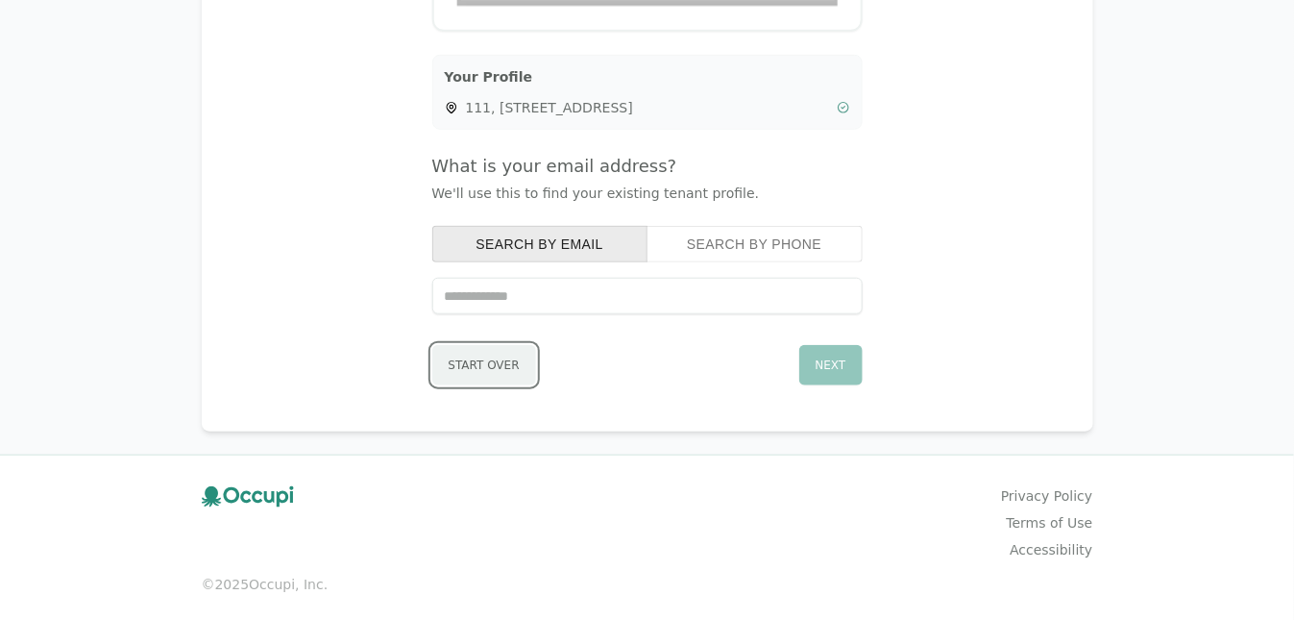
click at [460, 358] on button "Start Over" at bounding box center [484, 365] width 104 height 40
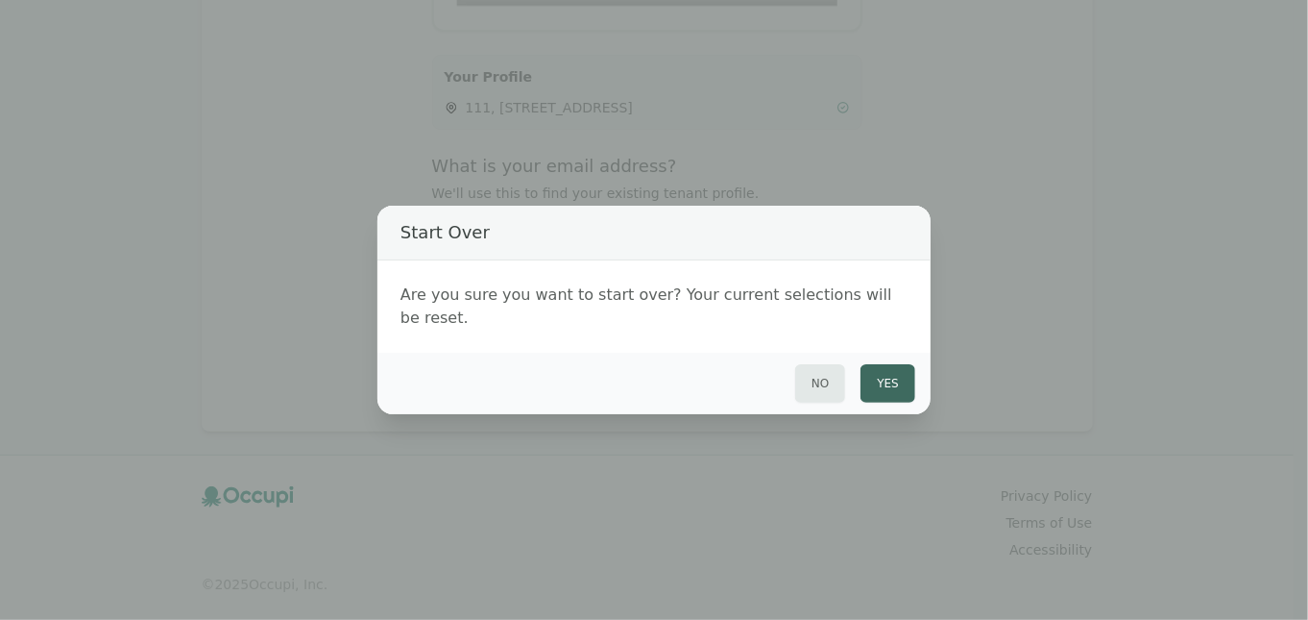
click at [885, 372] on button "Yes" at bounding box center [888, 383] width 55 height 38
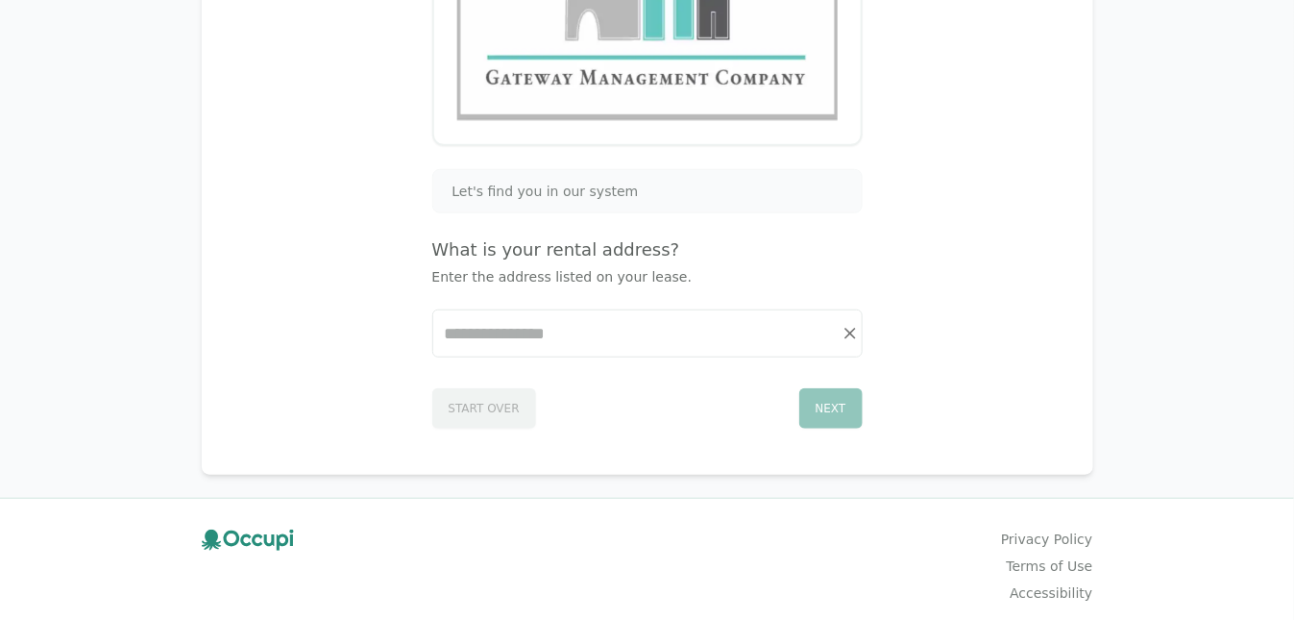
scroll to position [381, 0]
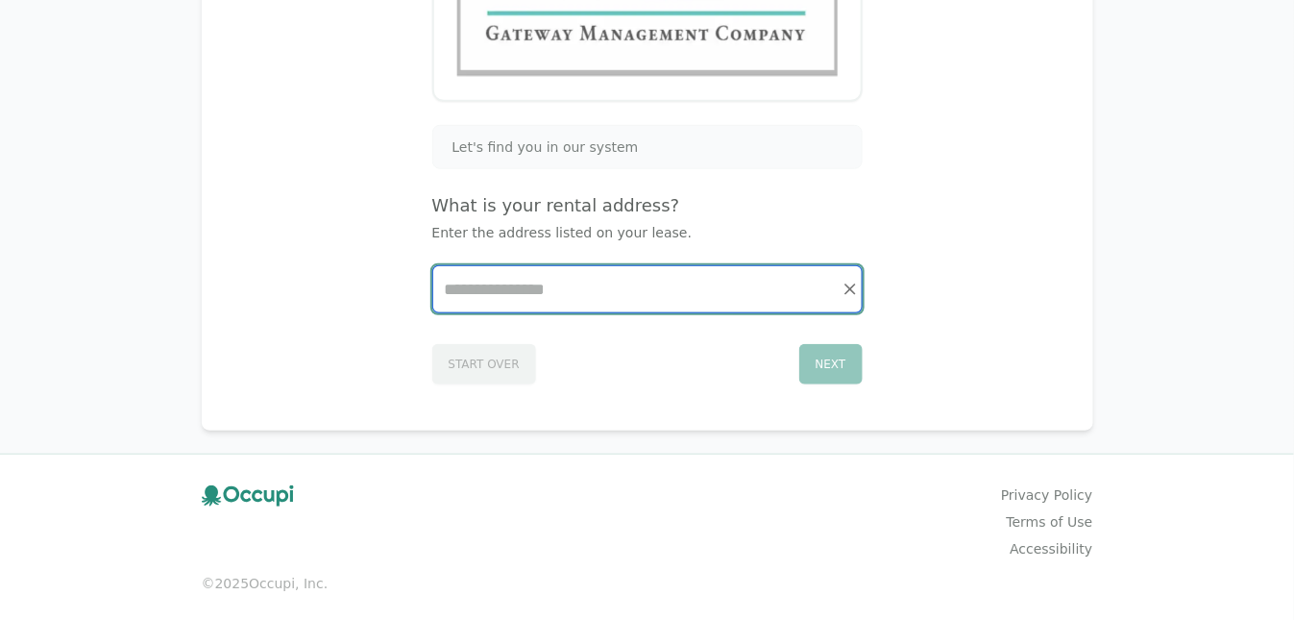
click at [451, 287] on input "Start typing..." at bounding box center [647, 289] width 428 height 46
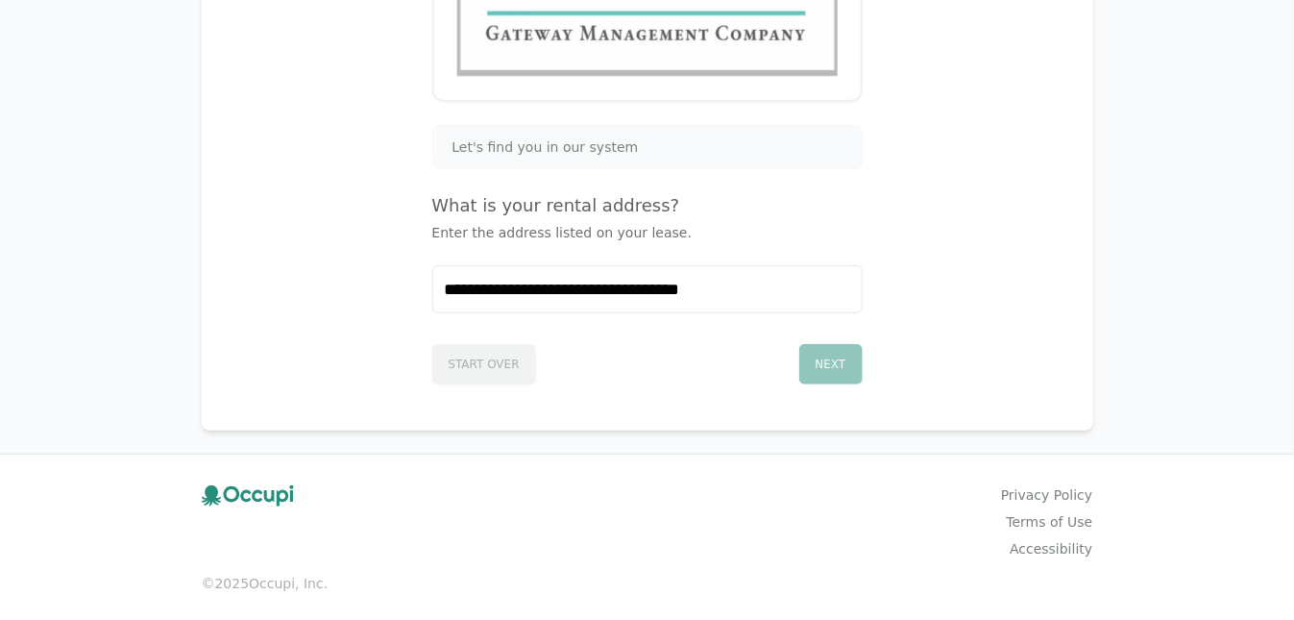
click at [828, 357] on div "Next" at bounding box center [830, 364] width 63 height 40
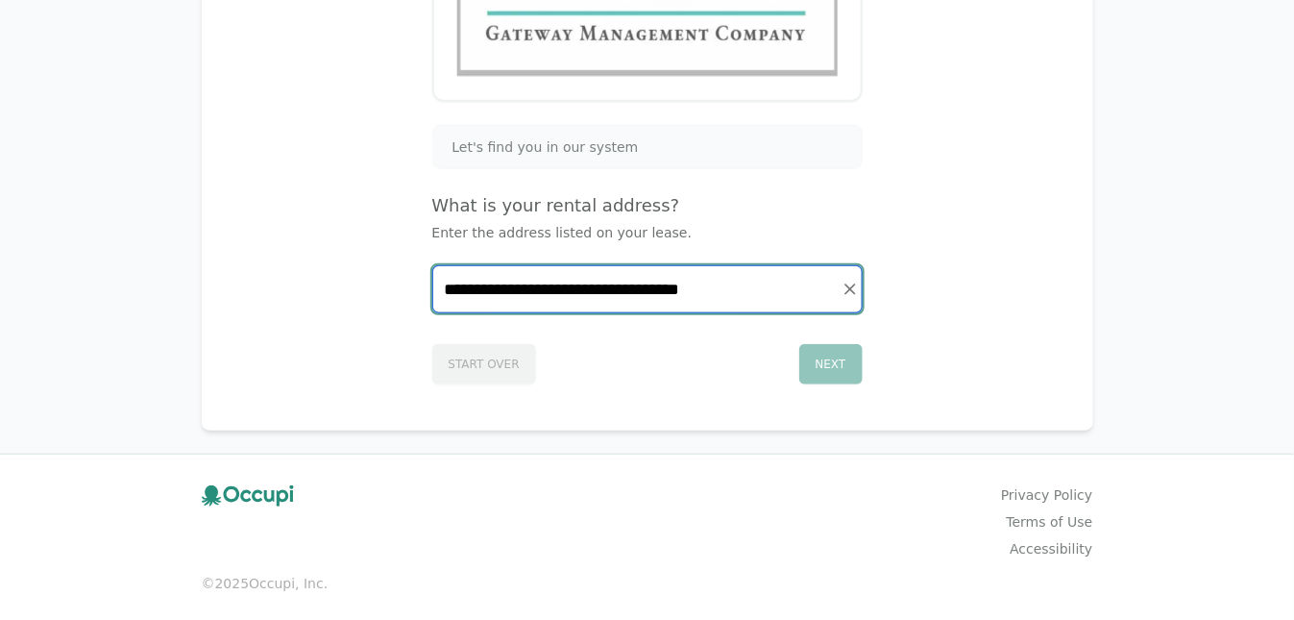
click at [452, 286] on input "**********" at bounding box center [647, 289] width 428 height 46
type input "**********"
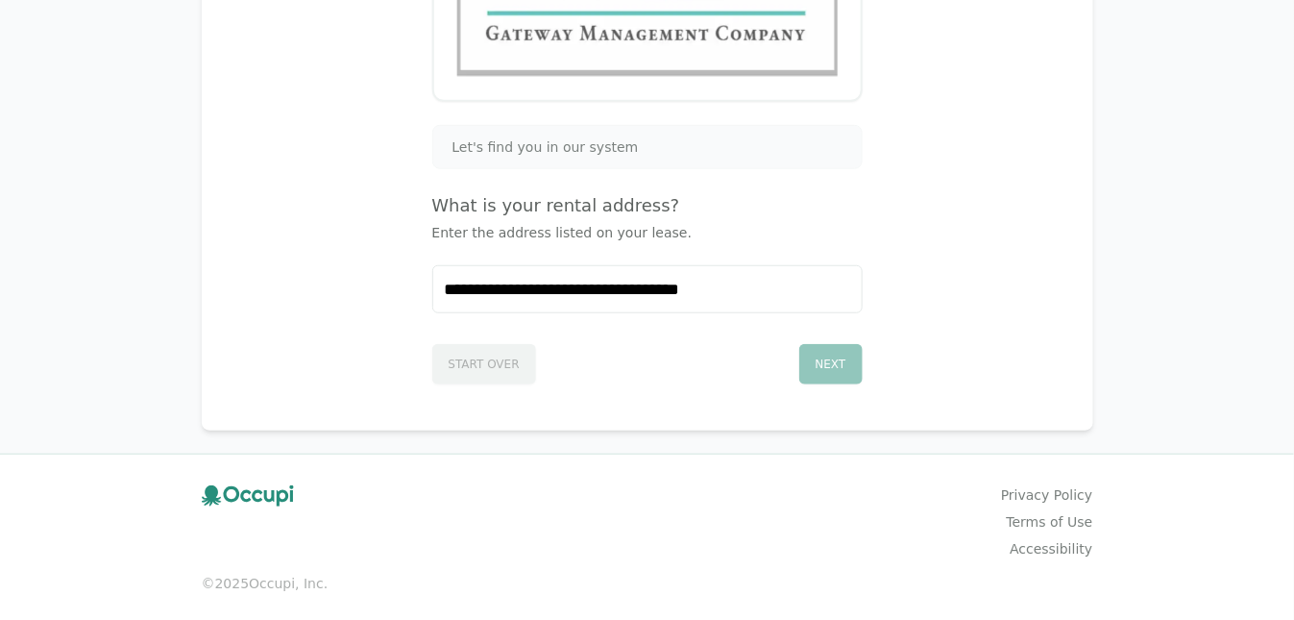
click at [840, 361] on div "Next" at bounding box center [830, 364] width 63 height 40
click at [839, 358] on div "Next" at bounding box center [830, 364] width 63 height 40
click at [845, 284] on icon "Clear" at bounding box center [850, 289] width 19 height 19
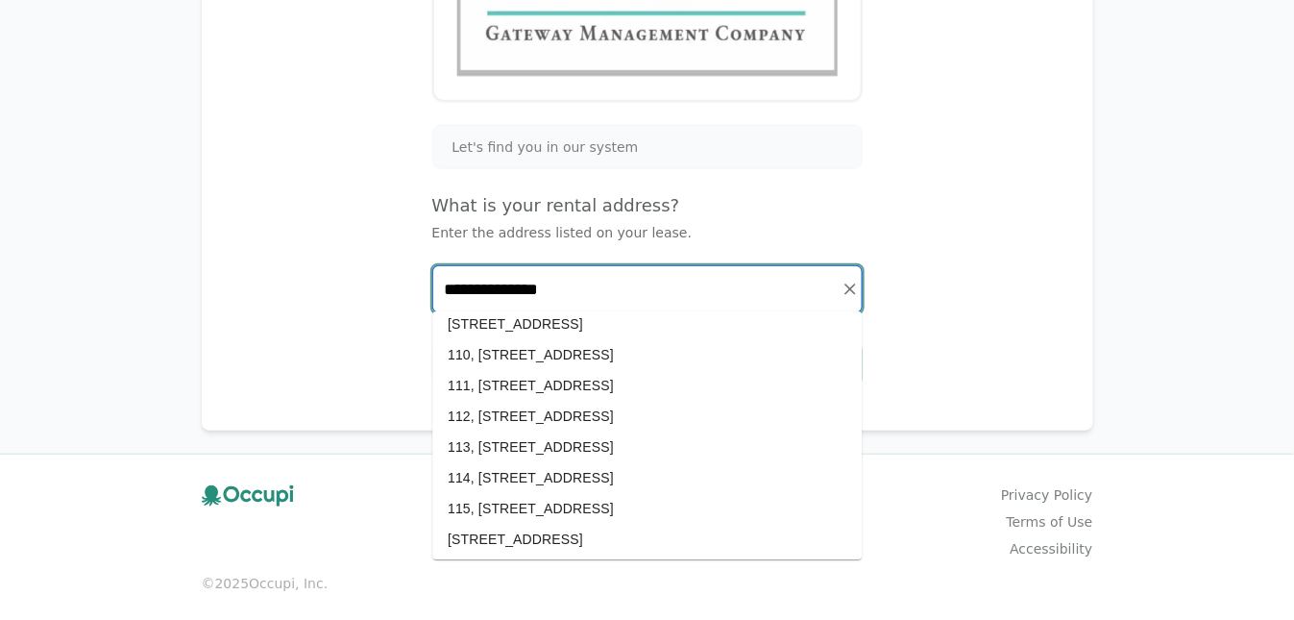
scroll to position [288, 0]
click at [520, 347] on li "111, [STREET_ADDRESS]" at bounding box center [646, 353] width 429 height 31
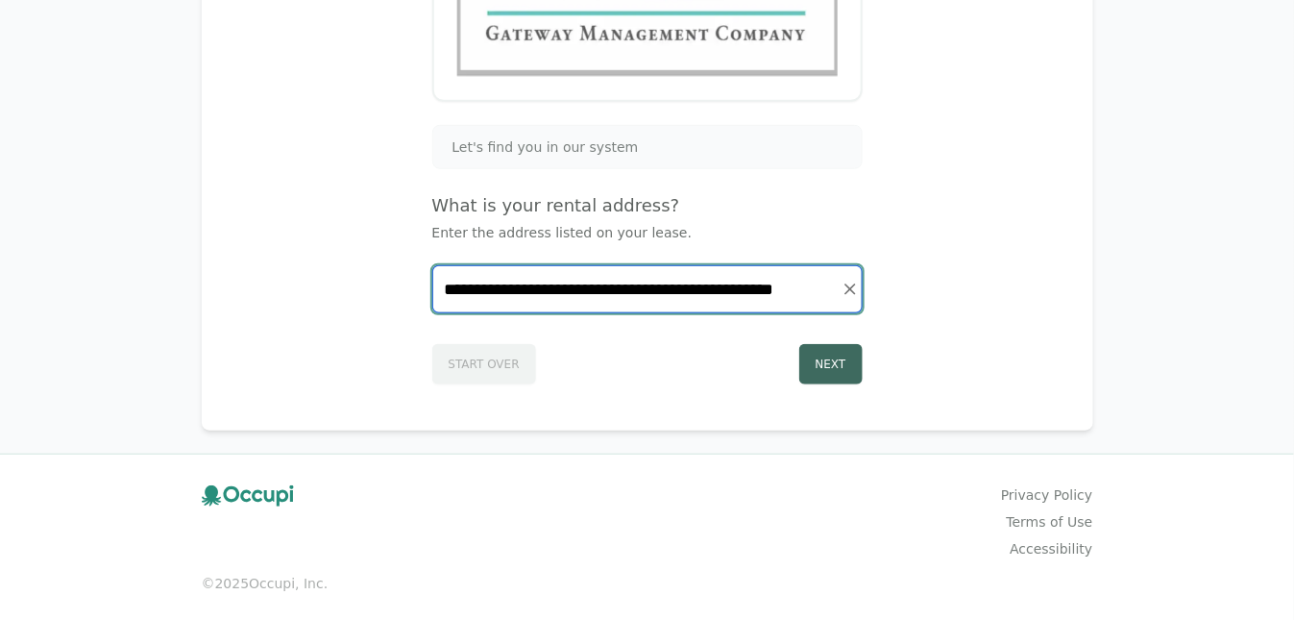
type input "**********"
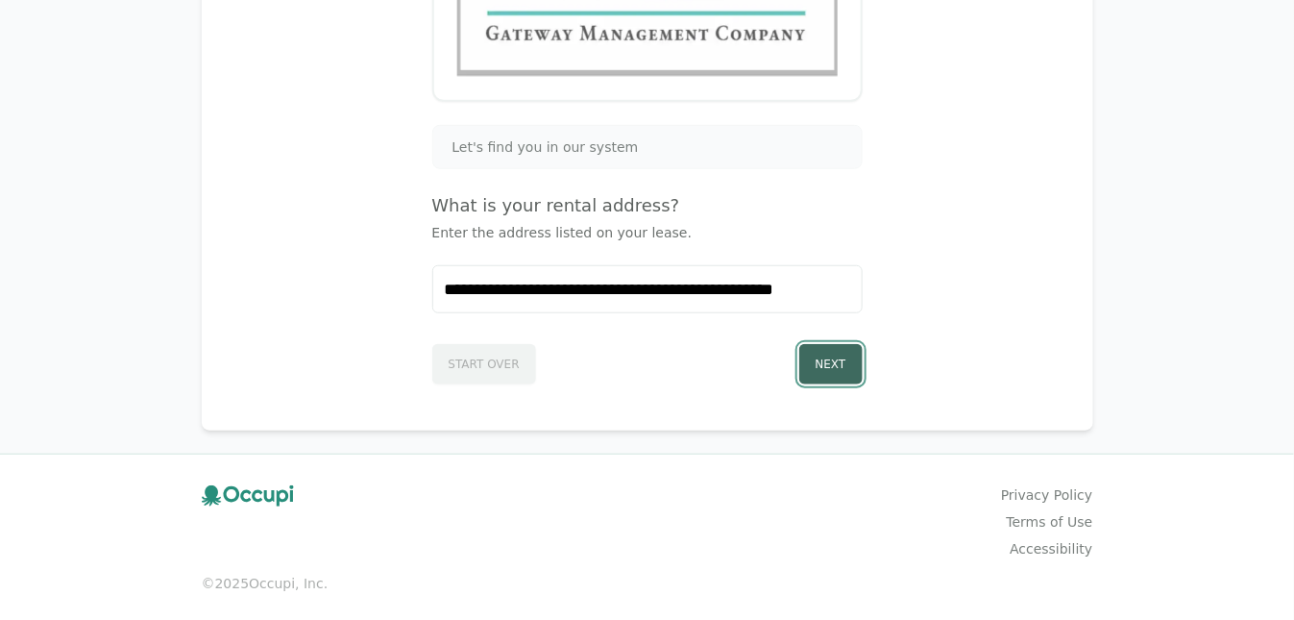
click at [845, 352] on button "Next" at bounding box center [830, 364] width 63 height 40
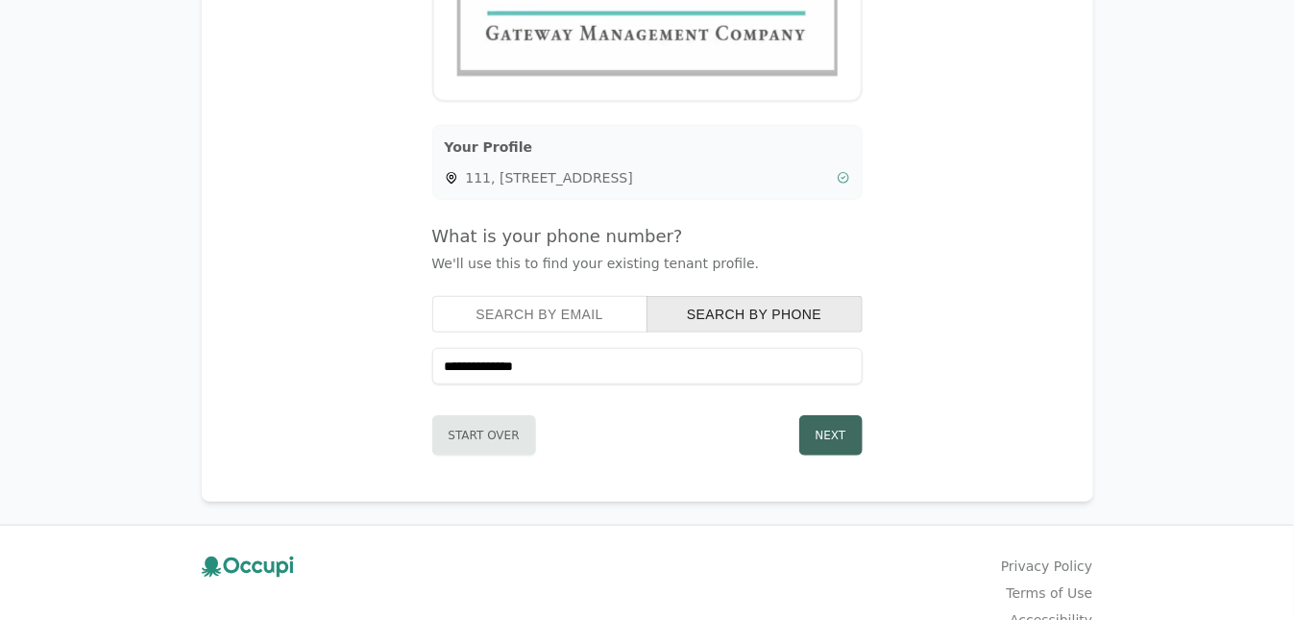
type input "**********"
click at [843, 434] on button "Next" at bounding box center [830, 435] width 63 height 40
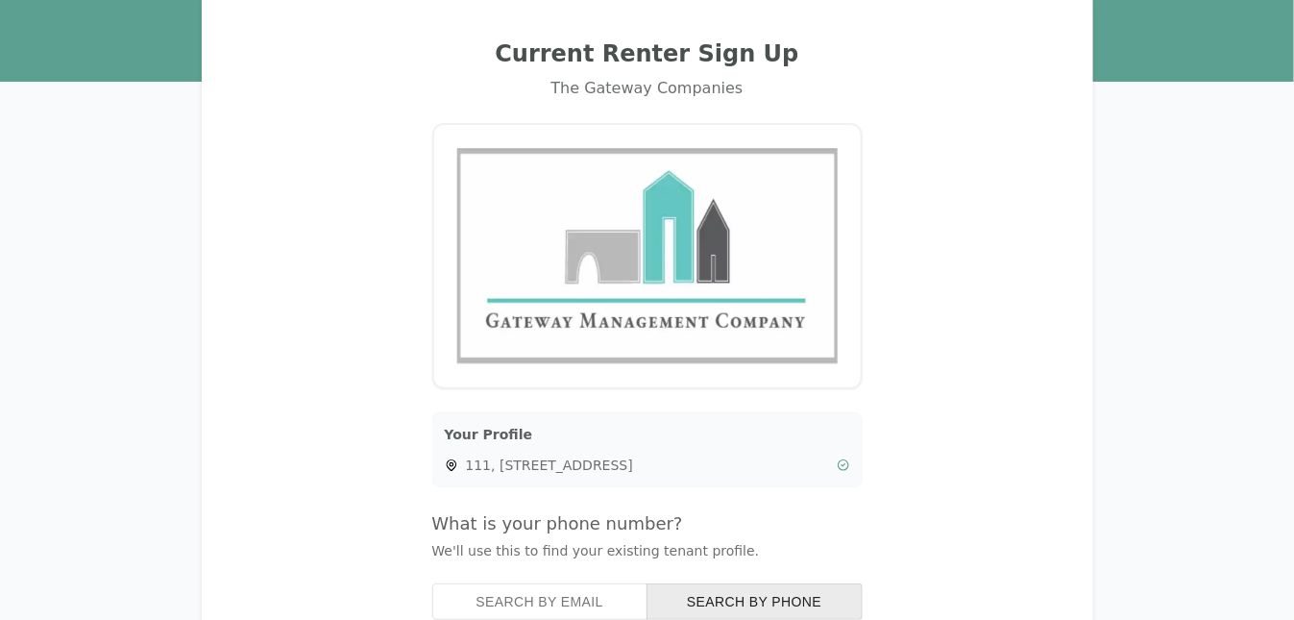
scroll to position [0, 0]
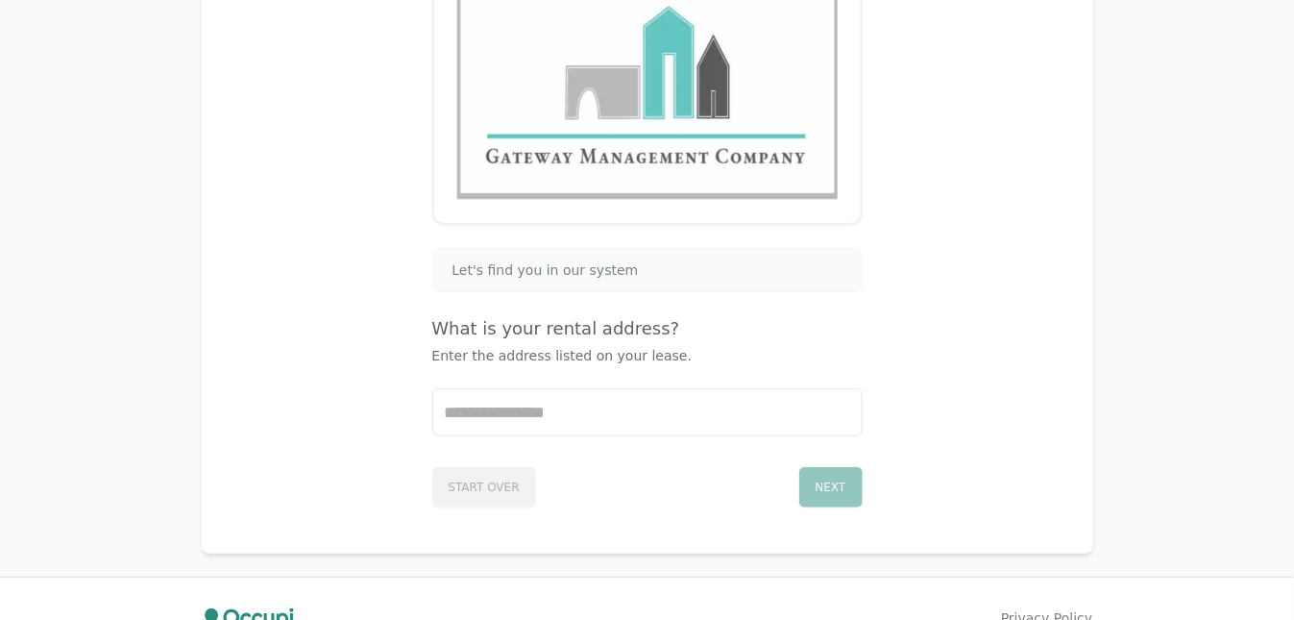
scroll to position [288, 0]
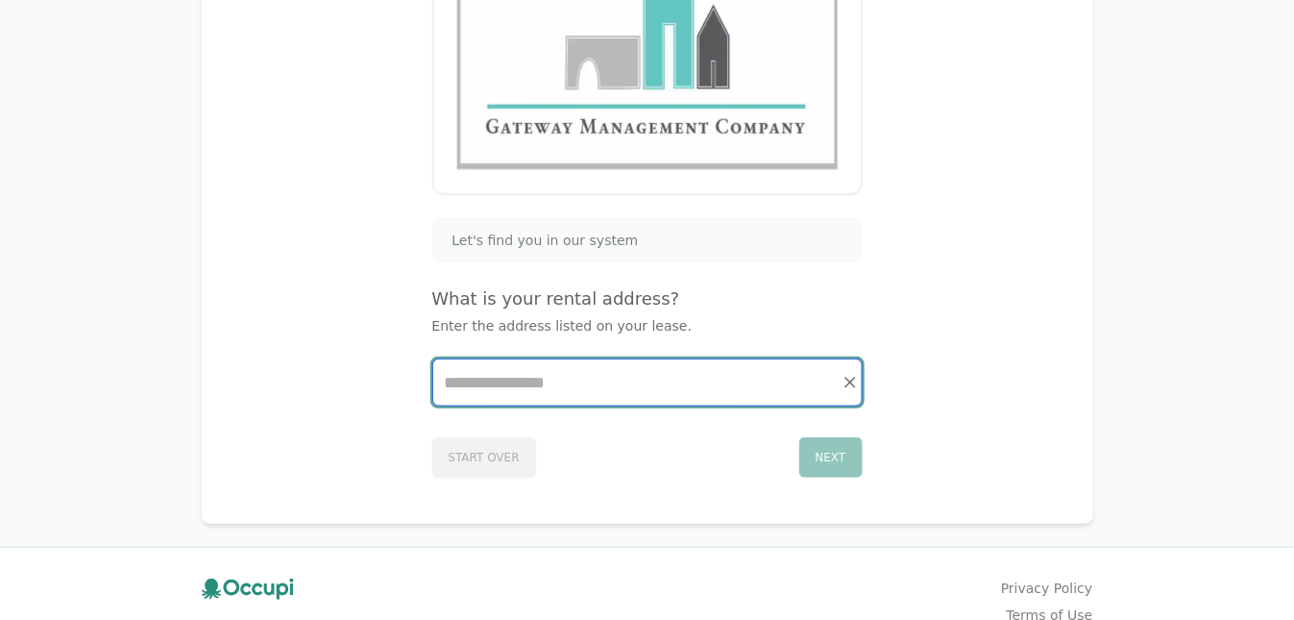
click at [456, 383] on input "Start typing..." at bounding box center [647, 382] width 428 height 46
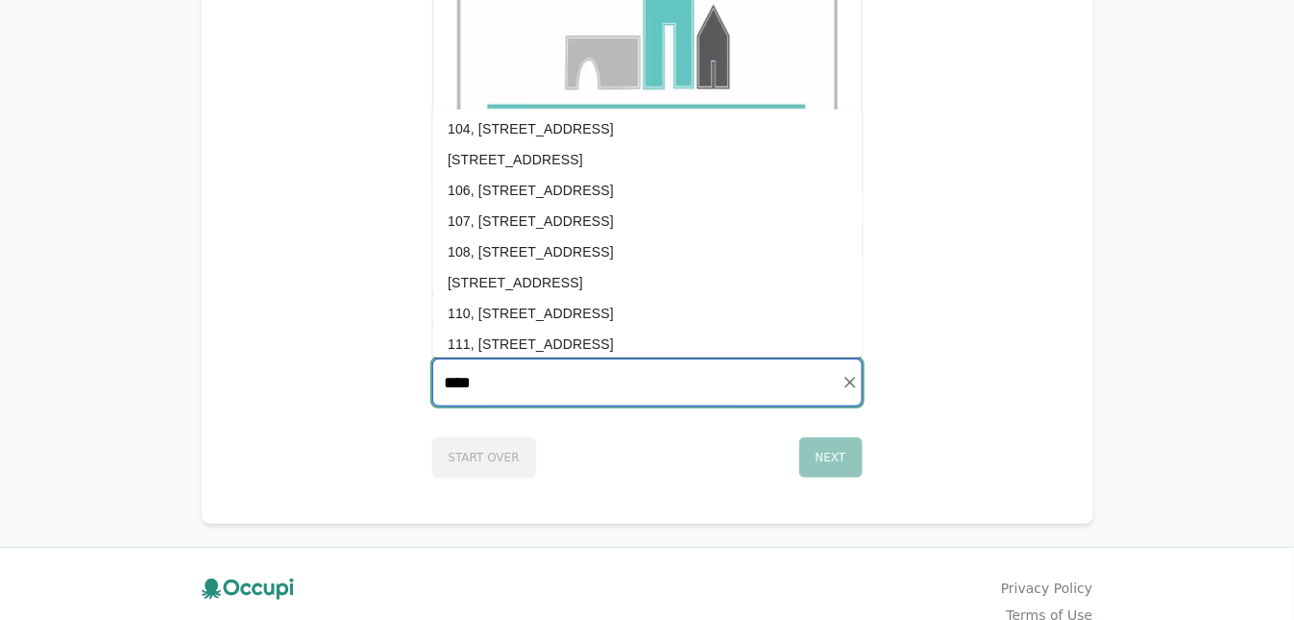
scroll to position [192, 0]
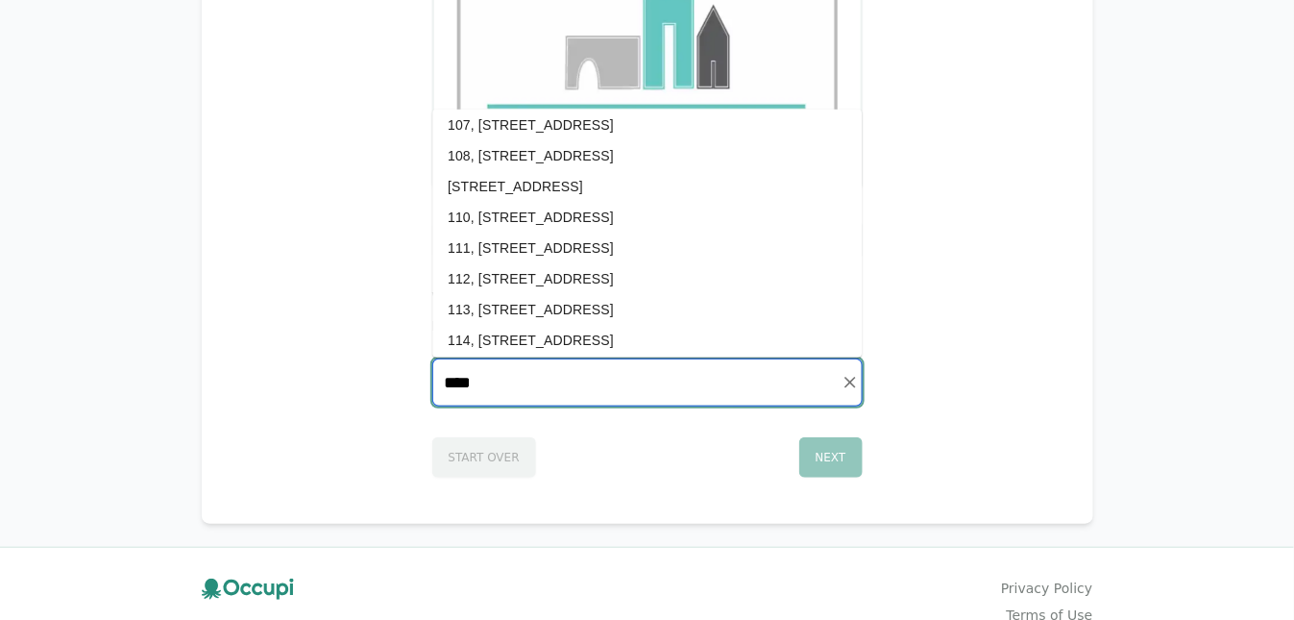
click at [552, 242] on li "111, [STREET_ADDRESS]" at bounding box center [646, 247] width 429 height 31
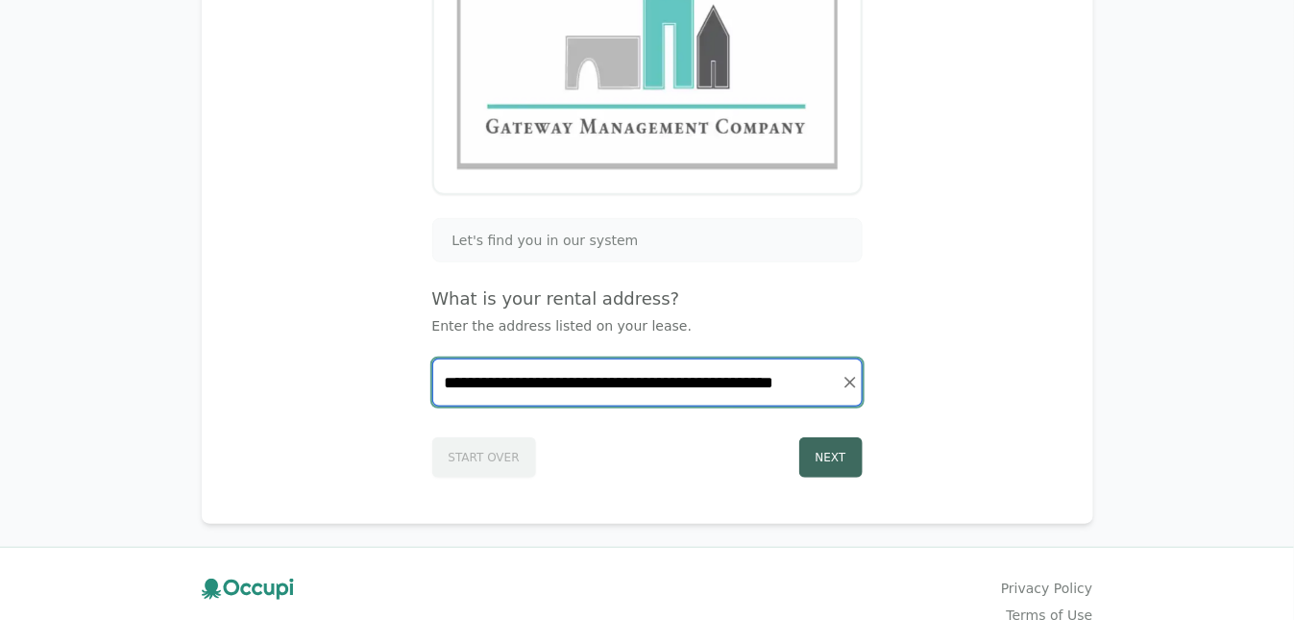
type input "**********"
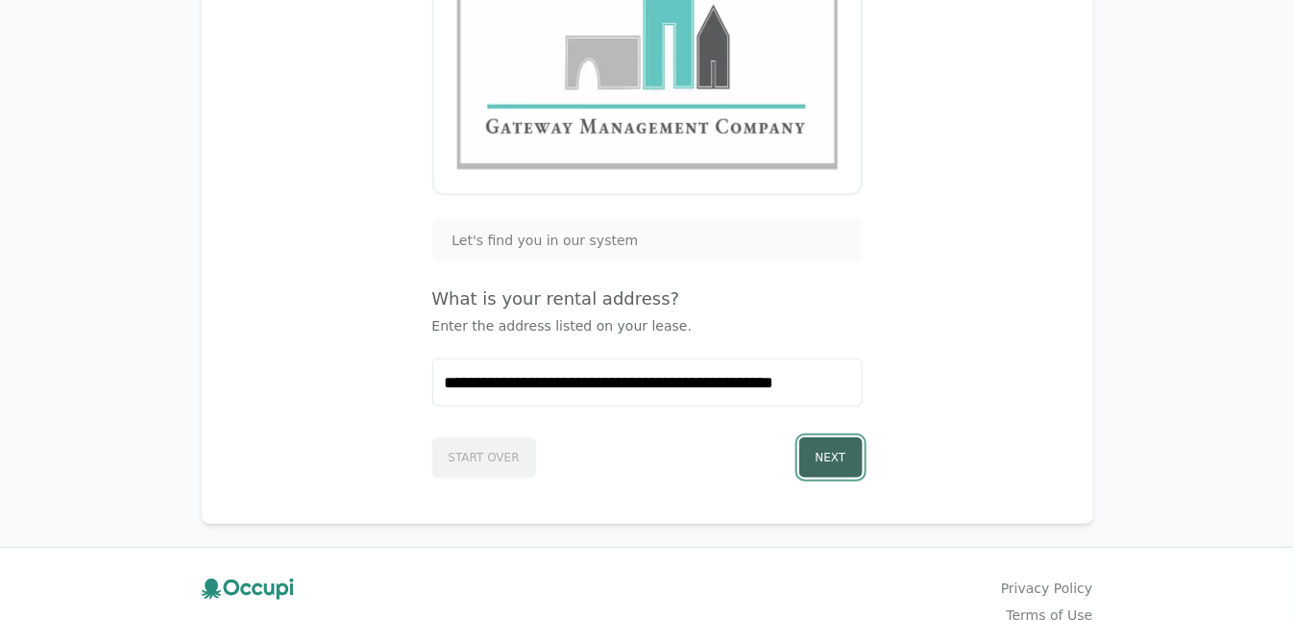
click at [821, 451] on button "Next" at bounding box center [830, 457] width 63 height 40
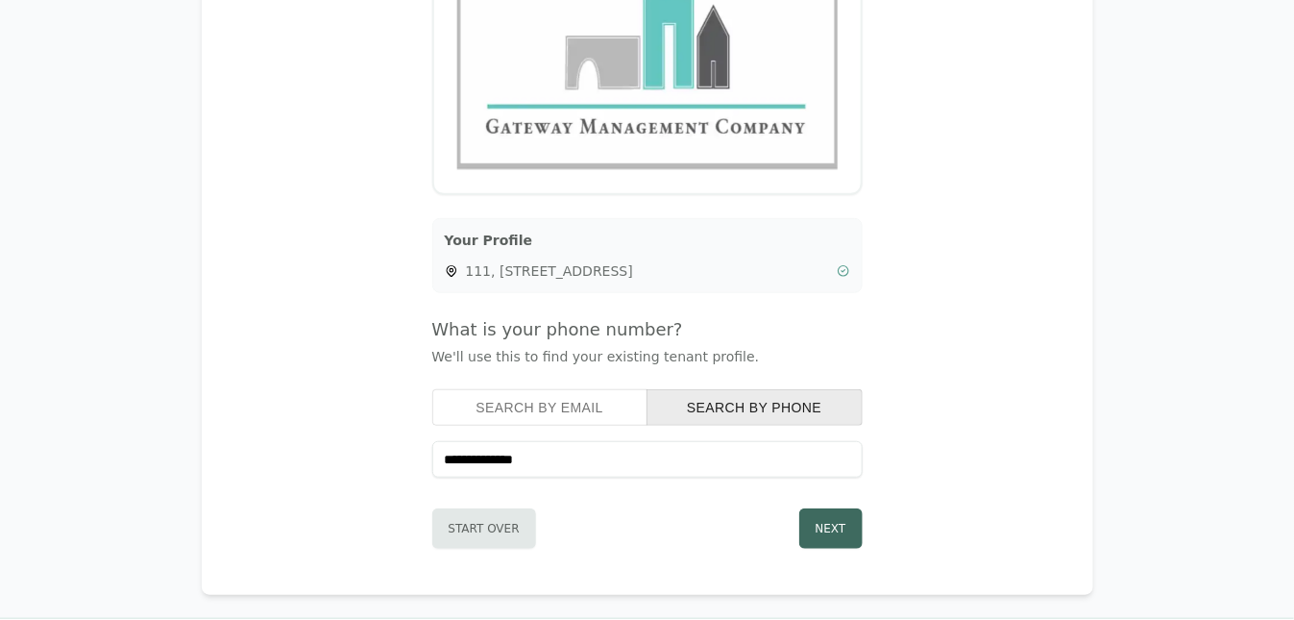
type input "**********"
click at [822, 521] on button "Next" at bounding box center [830, 528] width 63 height 40
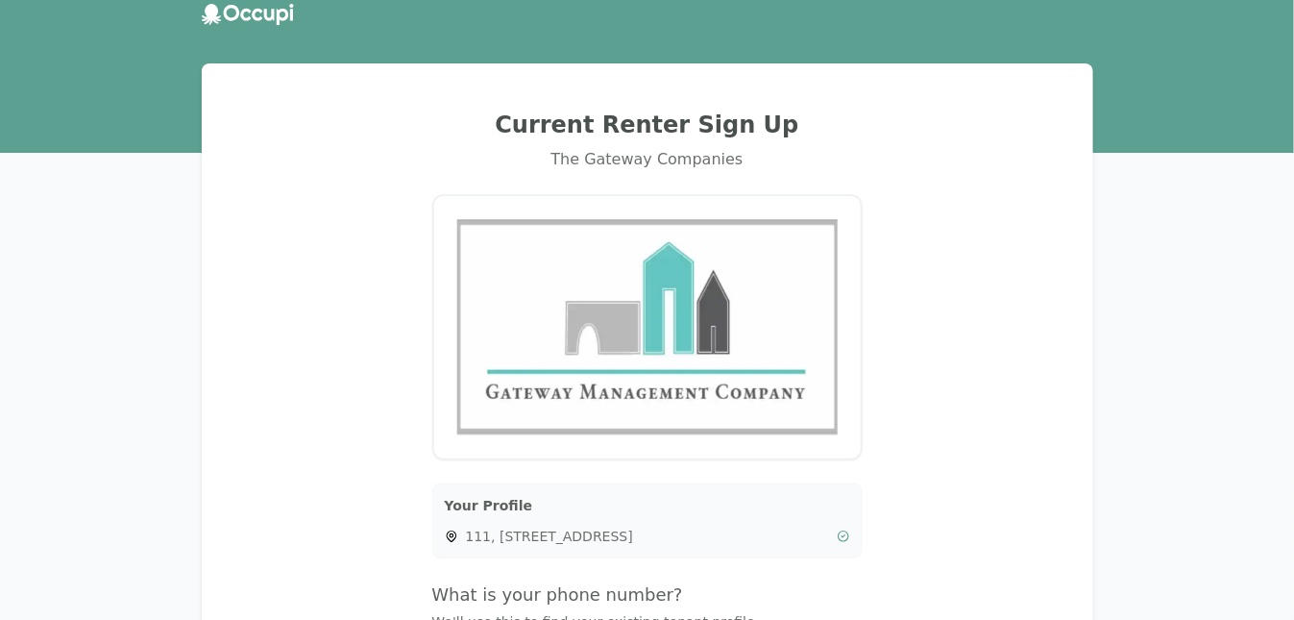
scroll to position [0, 0]
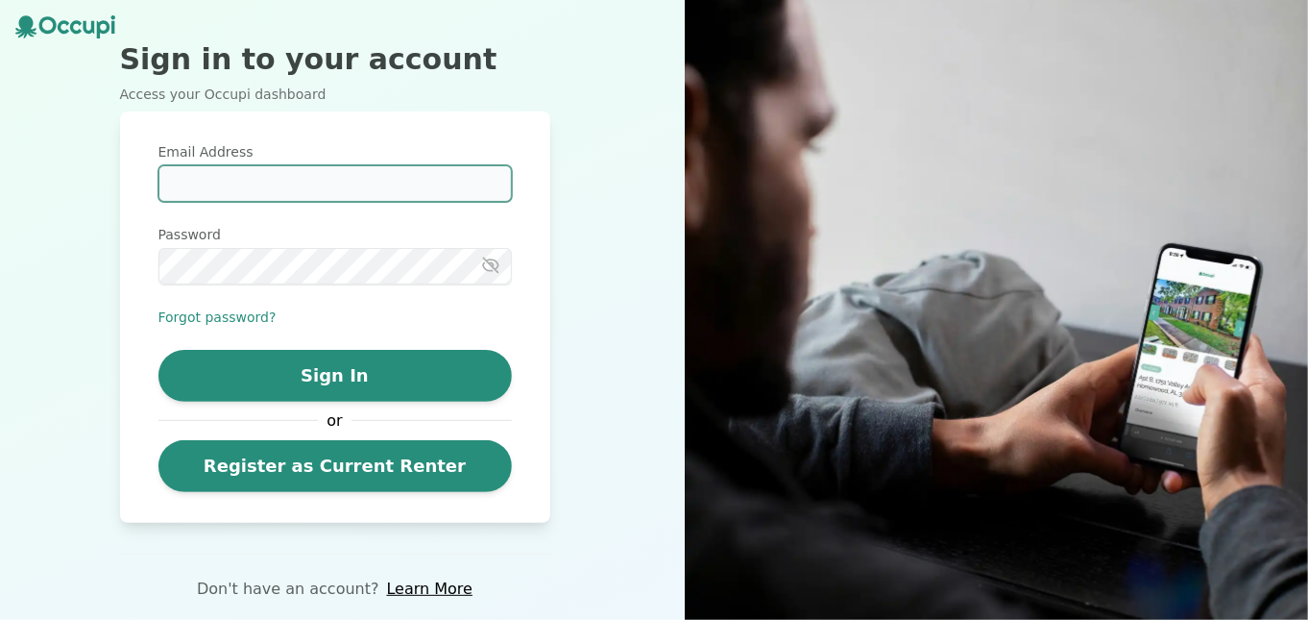
click at [184, 182] on input "Email Address" at bounding box center [336, 183] width 354 height 37
type input "**********"
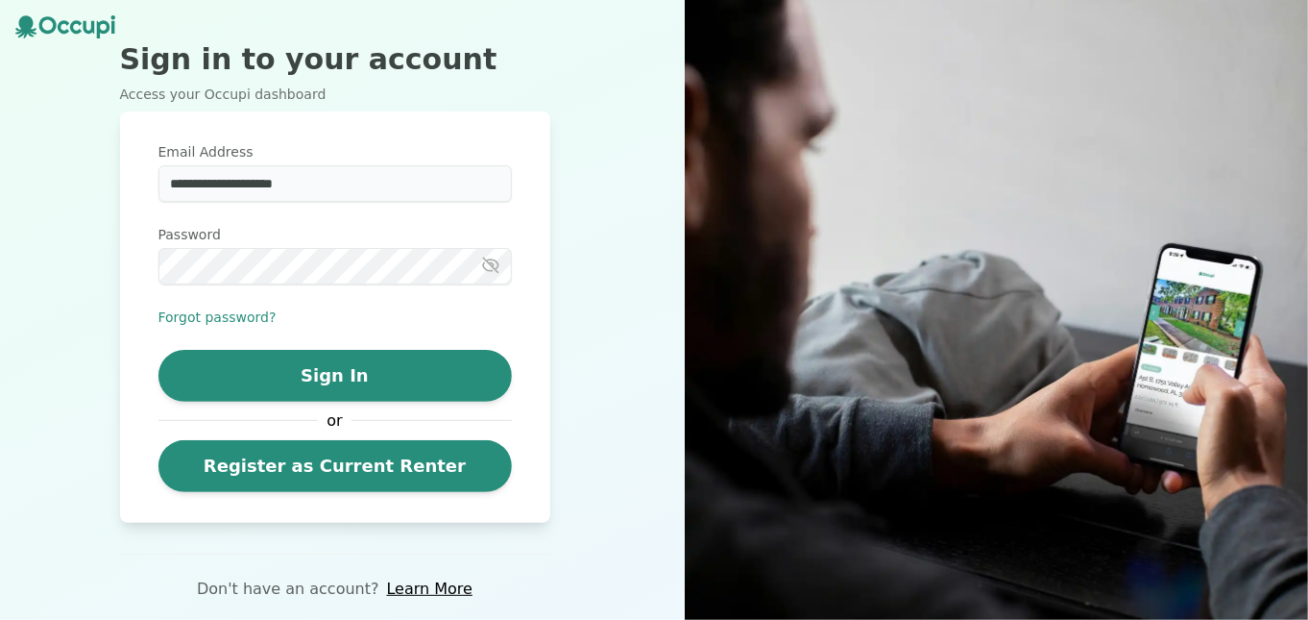
click at [489, 257] on icon "button" at bounding box center [490, 265] width 19 height 19
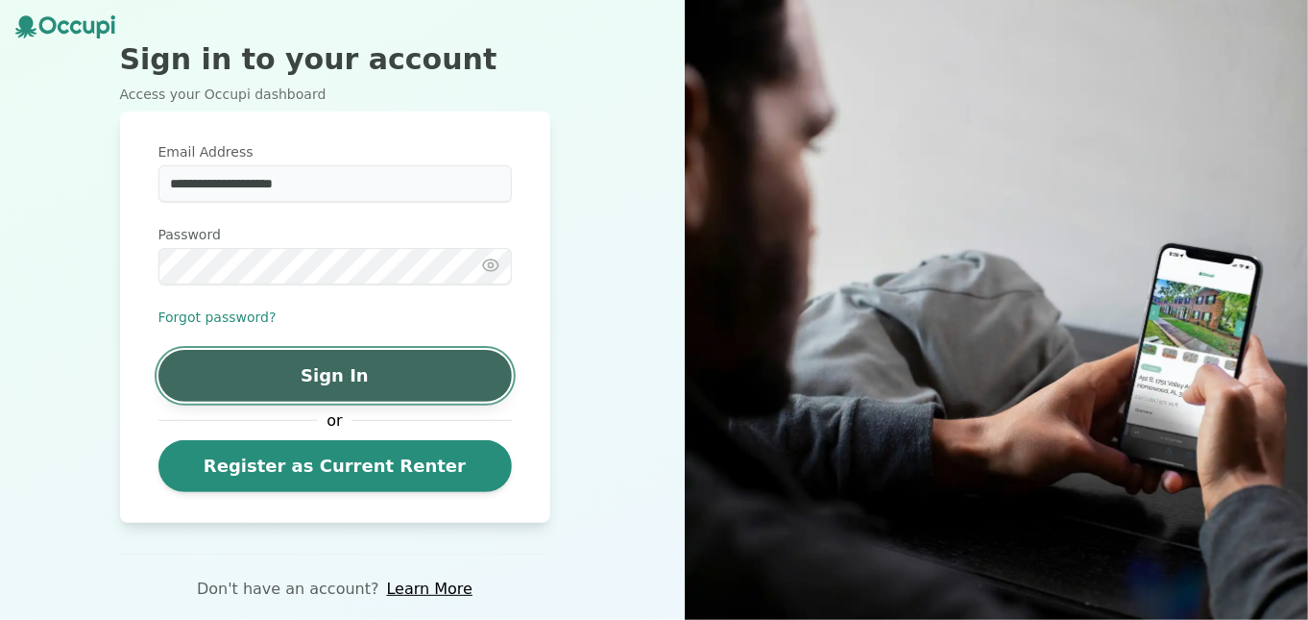
click at [345, 376] on button "Sign In" at bounding box center [336, 376] width 354 height 52
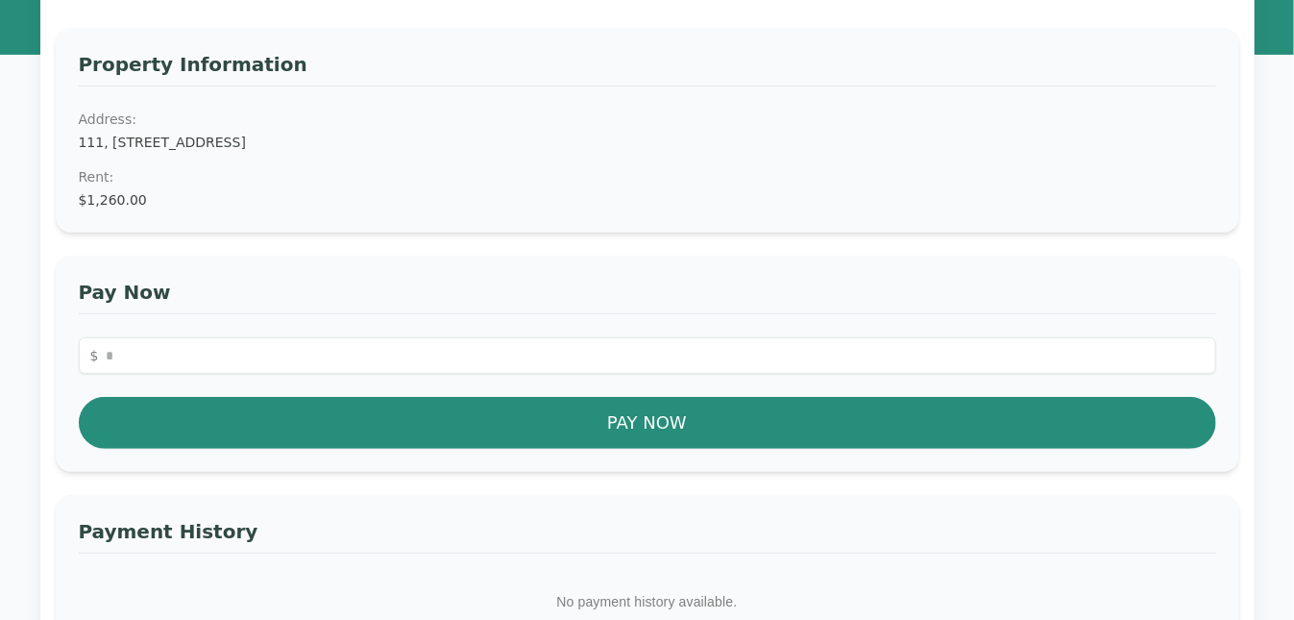
scroll to position [192, 0]
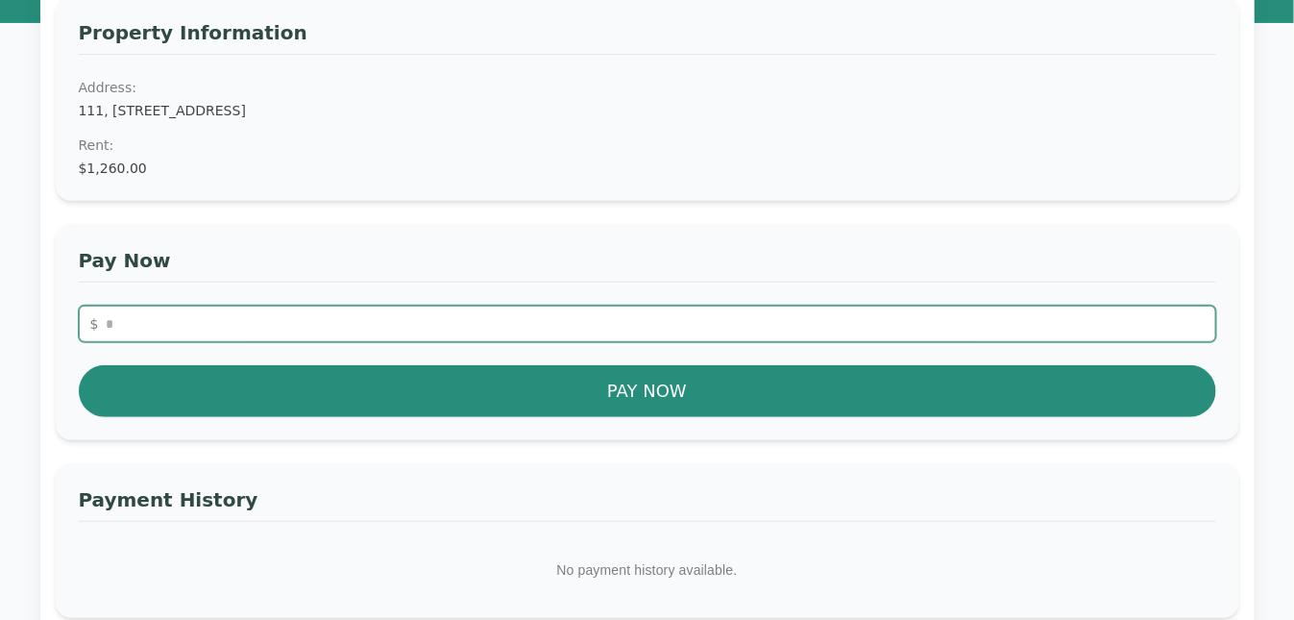
click at [113, 319] on input "number" at bounding box center [647, 324] width 1137 height 37
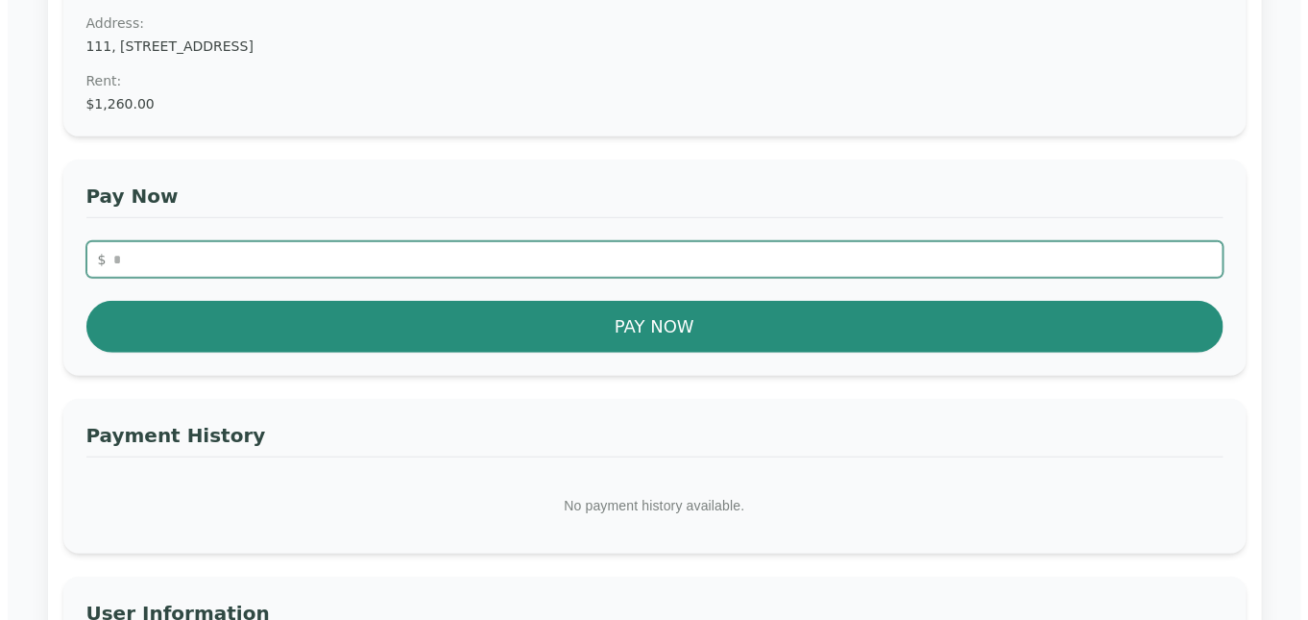
scroll to position [288, 0]
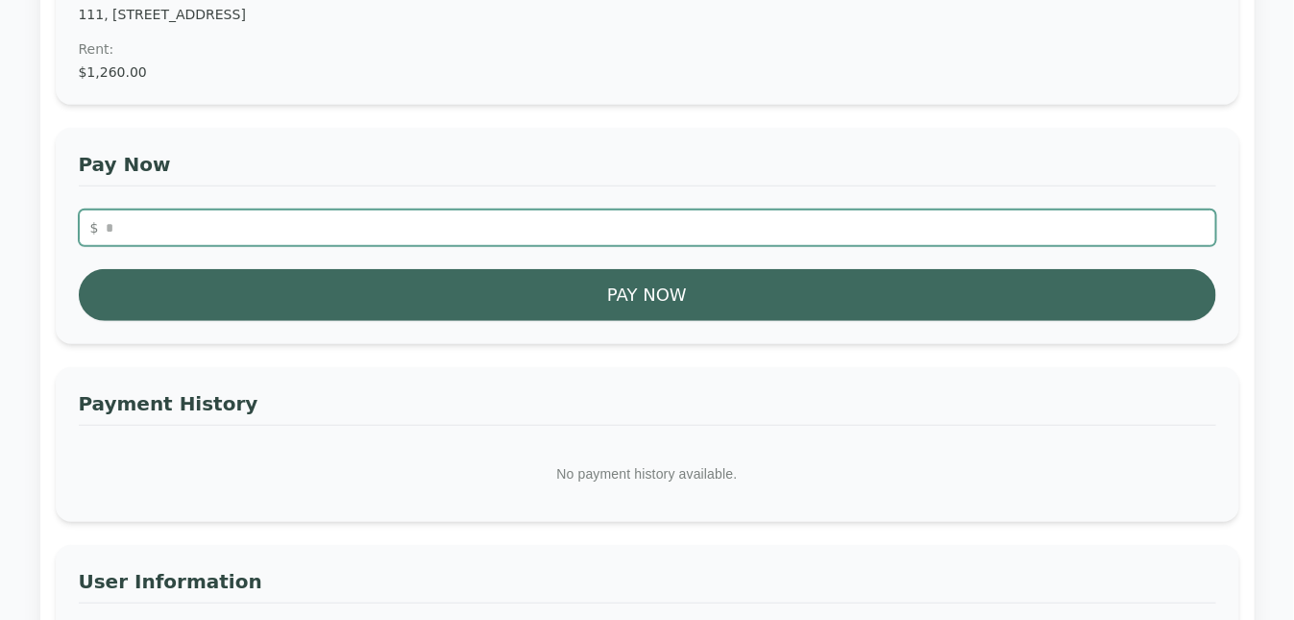
type input "*******"
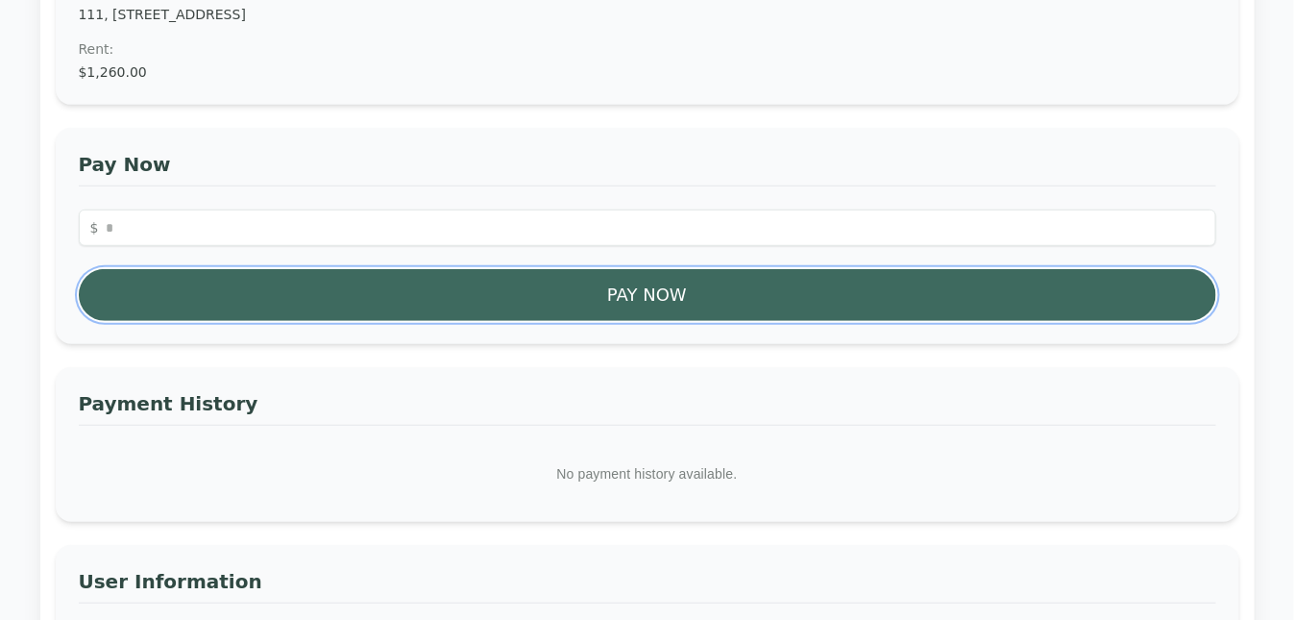
click at [332, 288] on button "Pay Now" at bounding box center [647, 295] width 1137 height 52
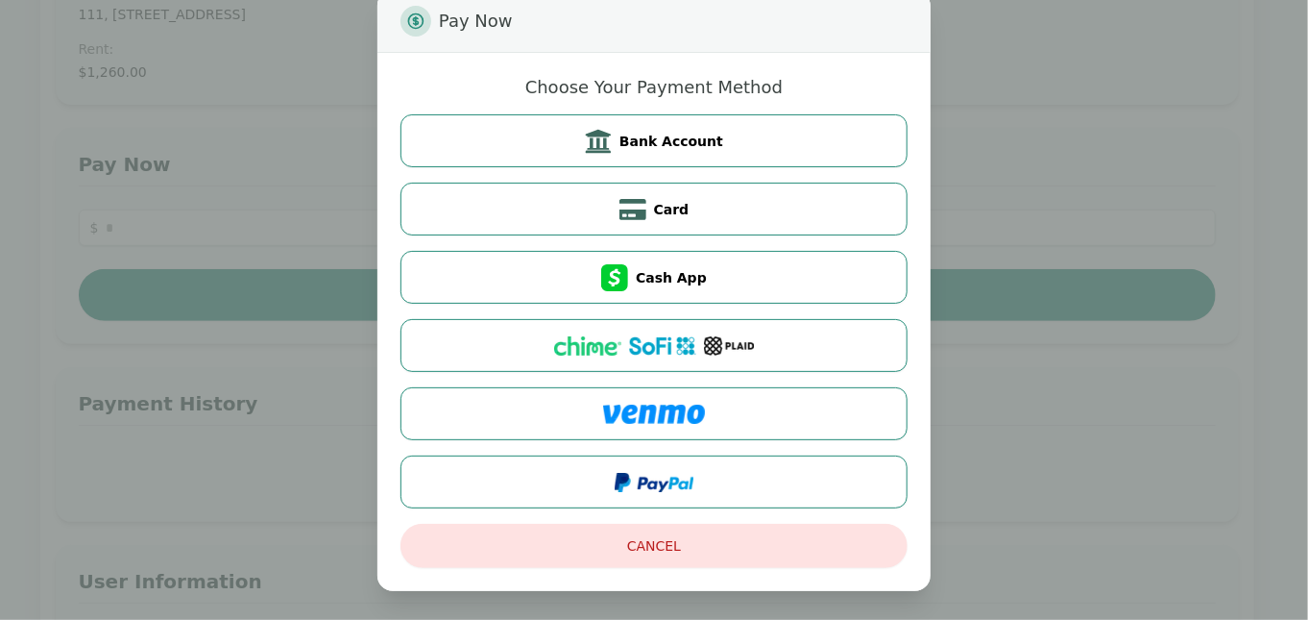
scroll to position [0, 0]
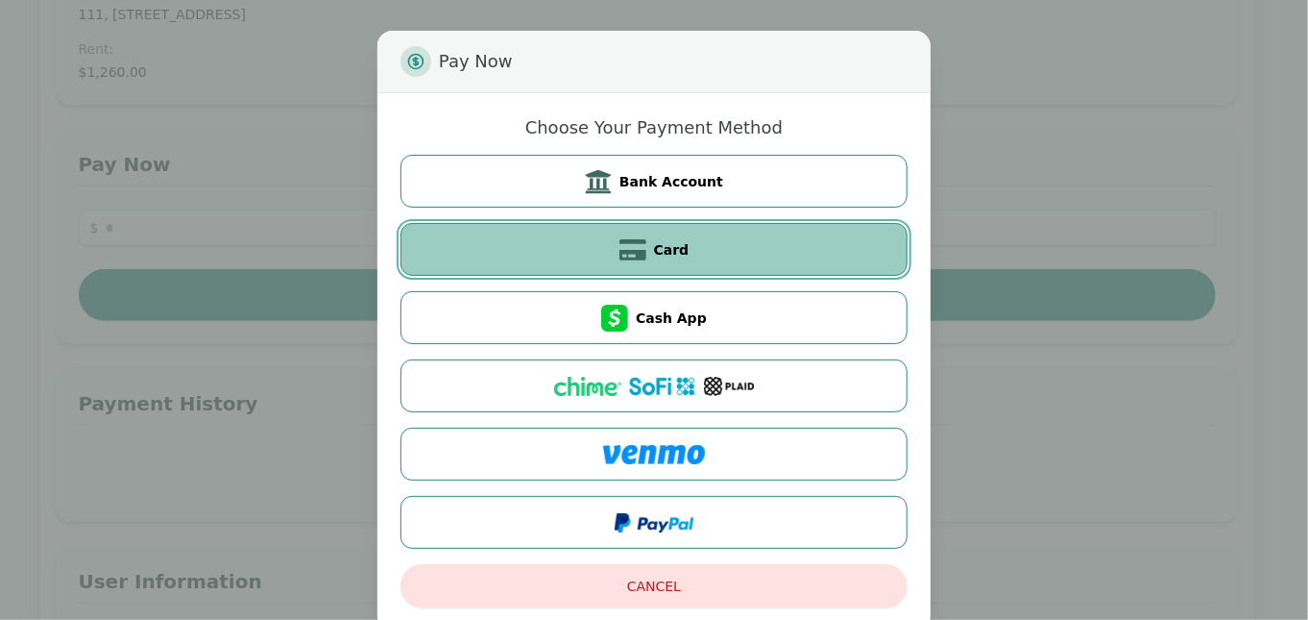
click at [482, 242] on button "Card" at bounding box center [654, 249] width 507 height 53
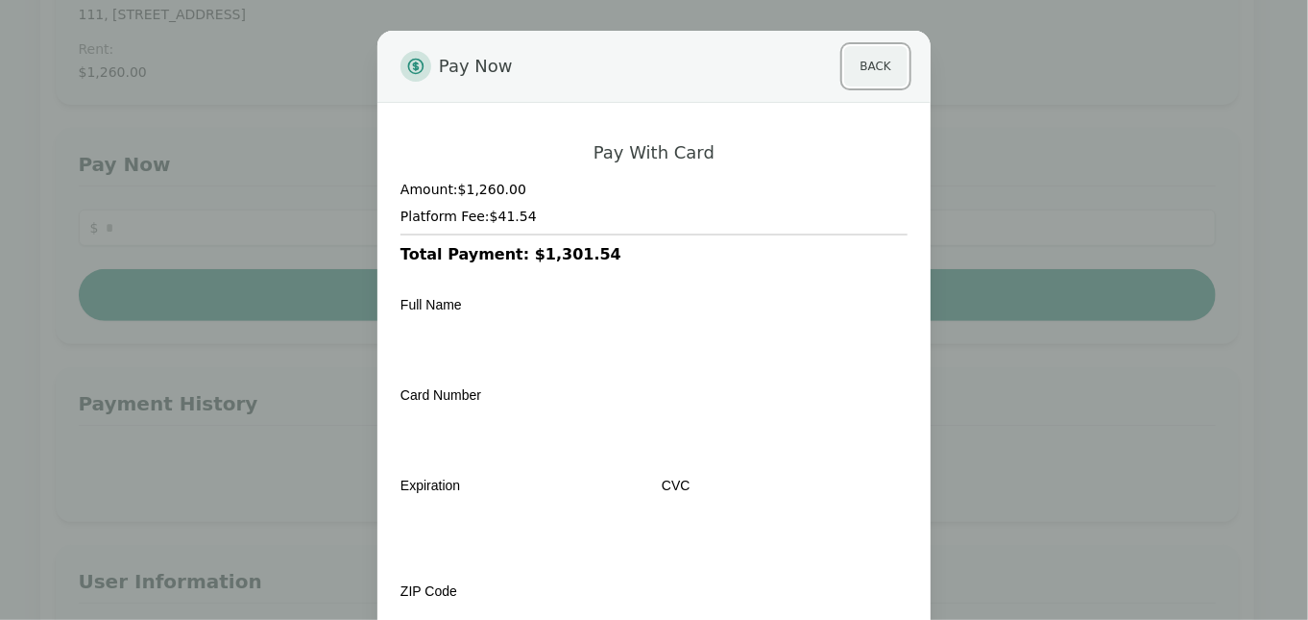
click at [878, 65] on button "Back" at bounding box center [875, 66] width 63 height 40
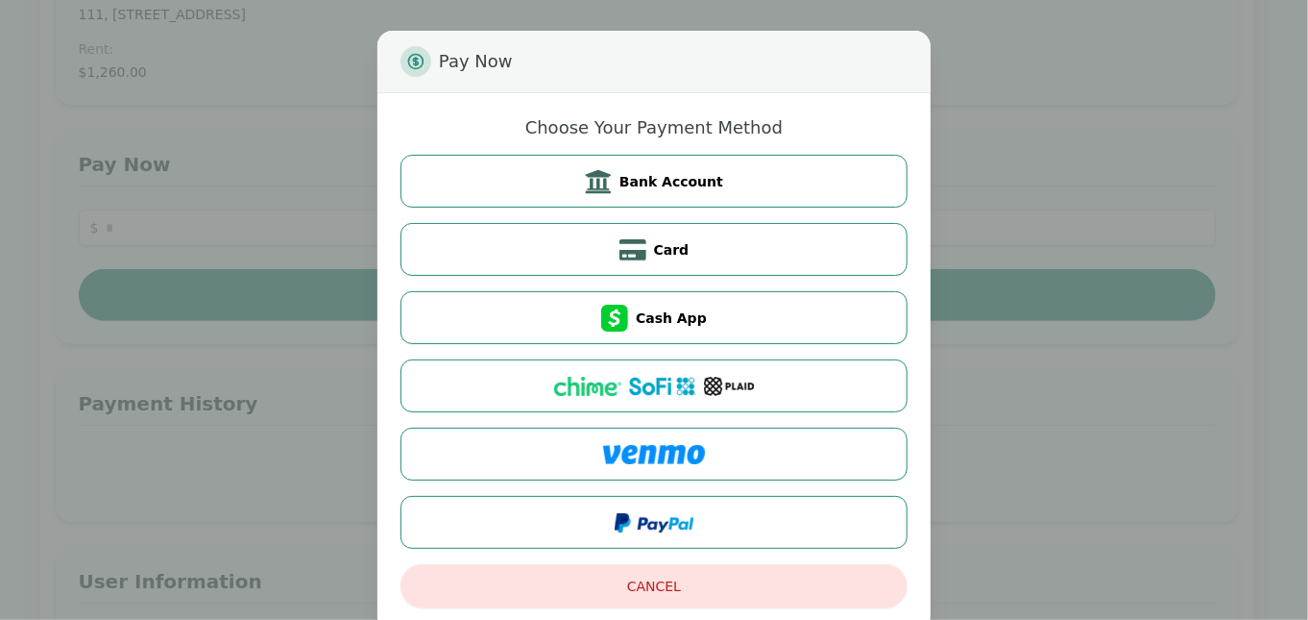
scroll to position [40, 0]
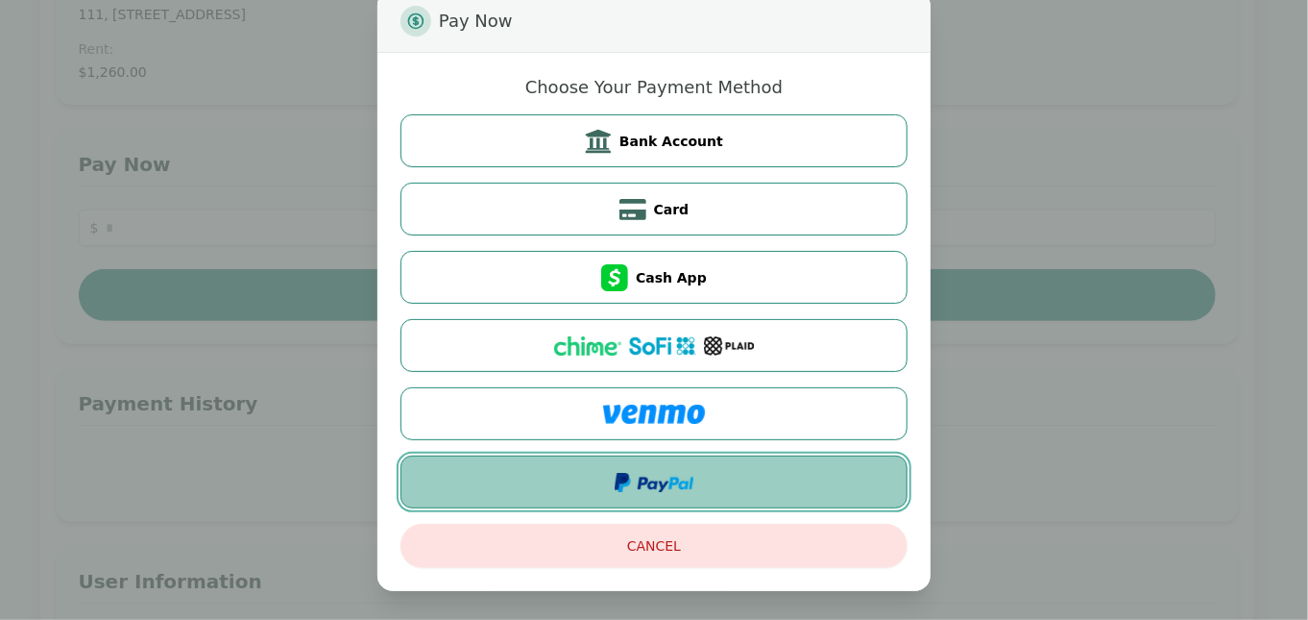
click at [678, 480] on img at bounding box center [654, 482] width 79 height 19
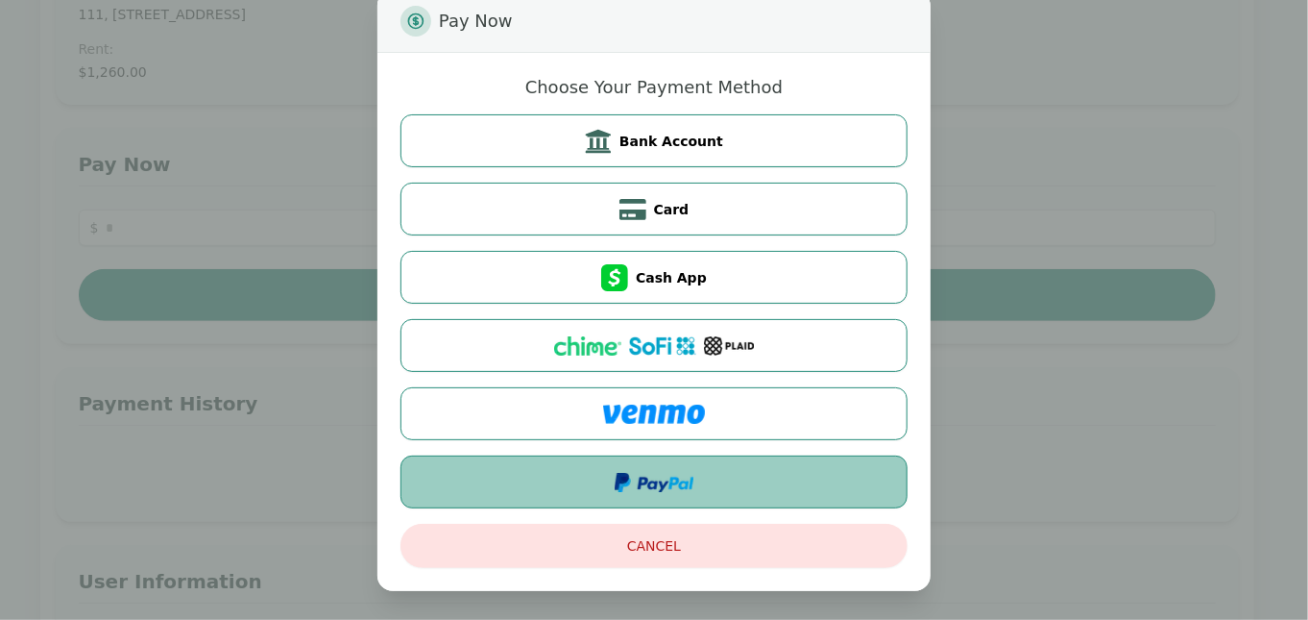
scroll to position [0, 0]
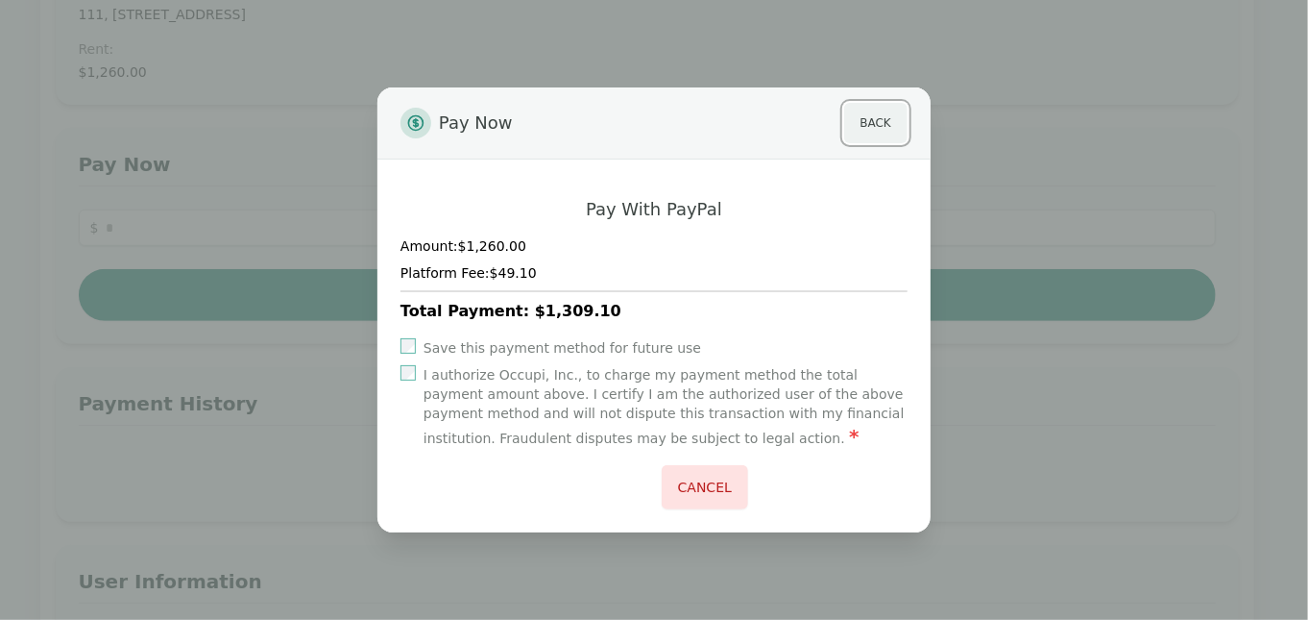
click at [887, 115] on button "Back" at bounding box center [875, 123] width 63 height 40
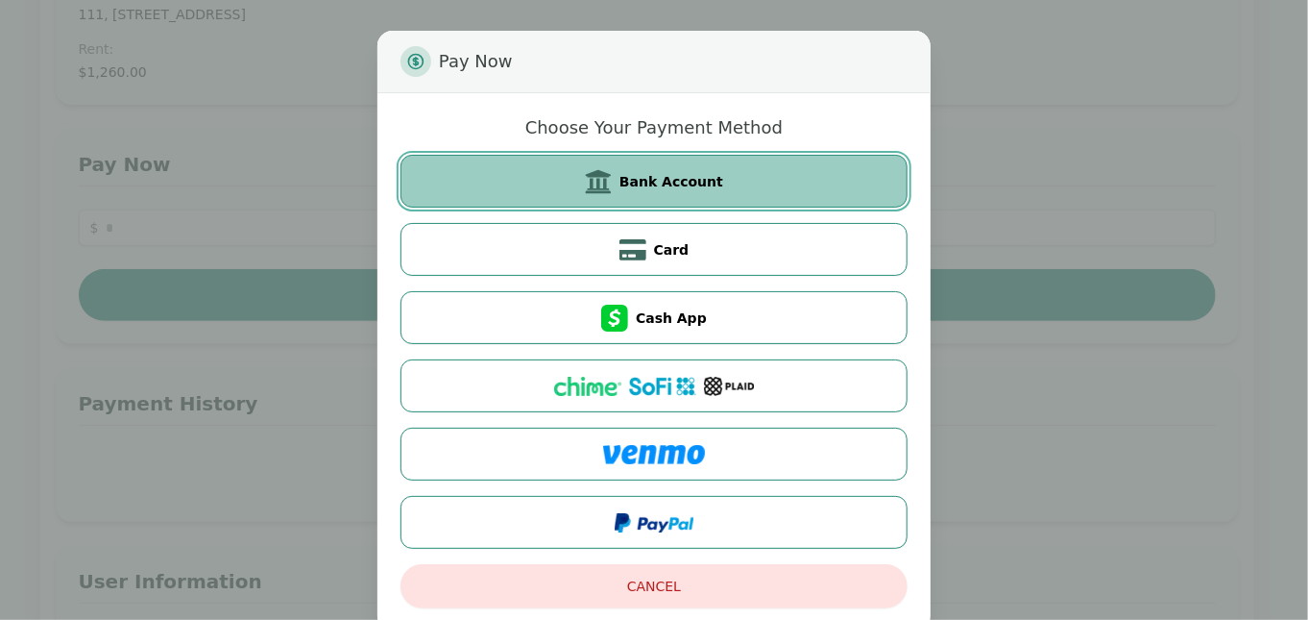
click at [648, 183] on span "Bank Account" at bounding box center [672, 181] width 104 height 19
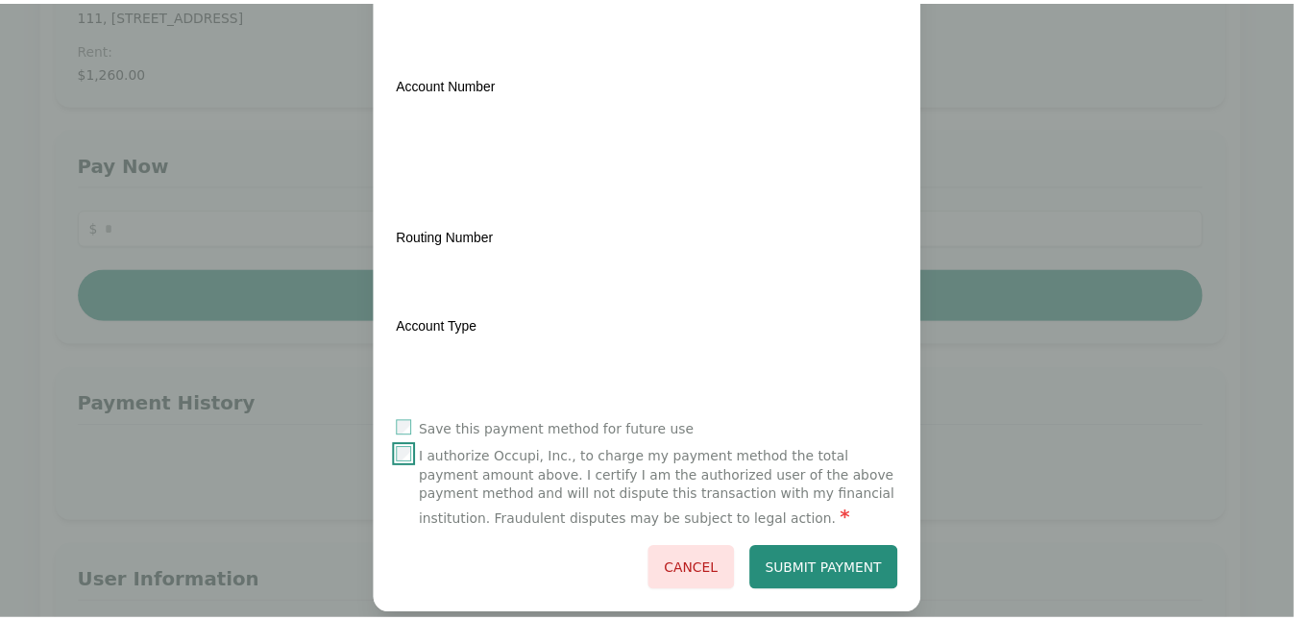
scroll to position [333, 0]
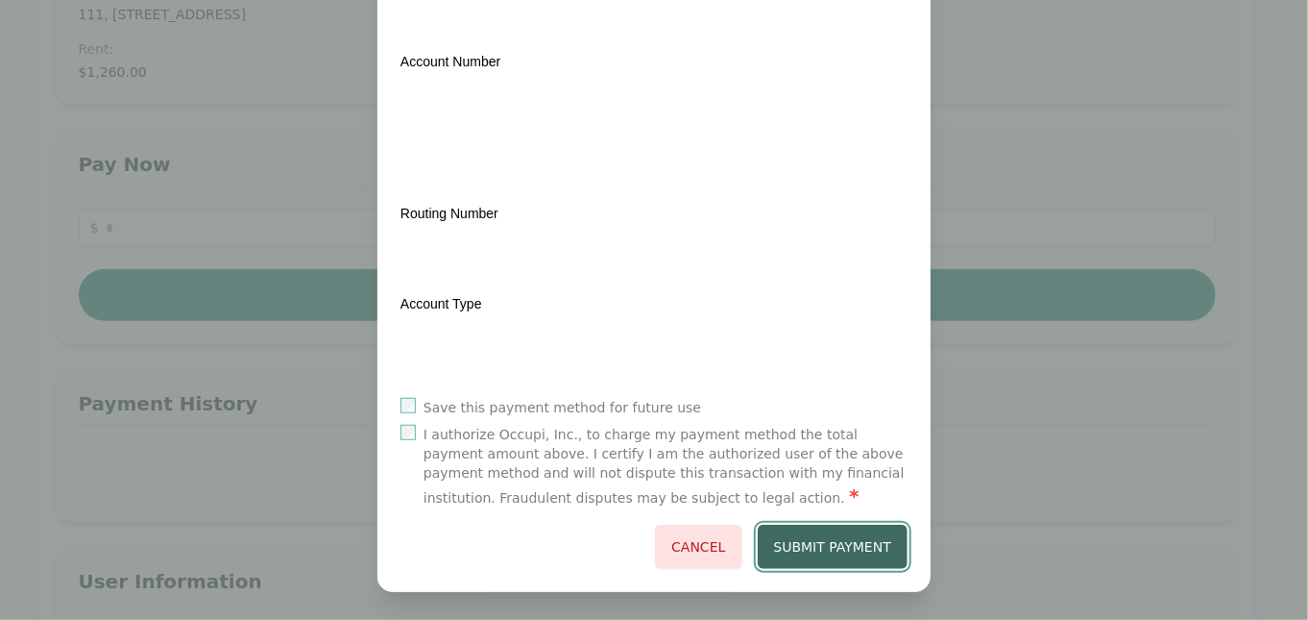
click at [826, 539] on button "Submit Payment" at bounding box center [833, 547] width 151 height 44
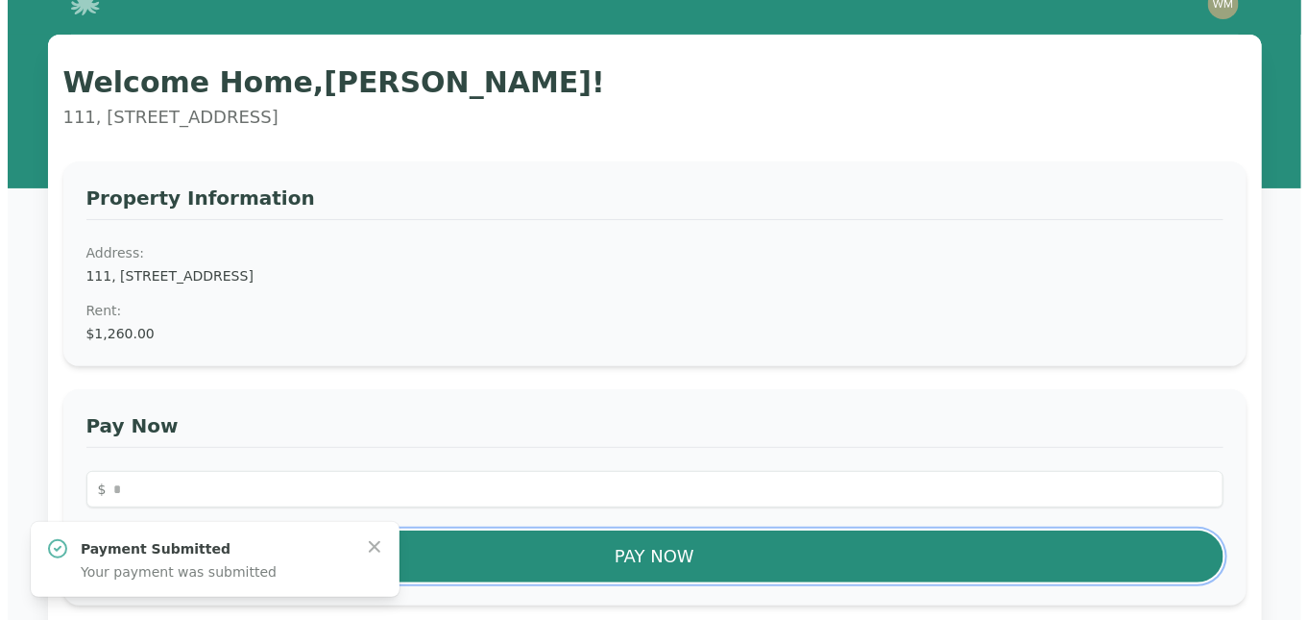
scroll to position [0, 0]
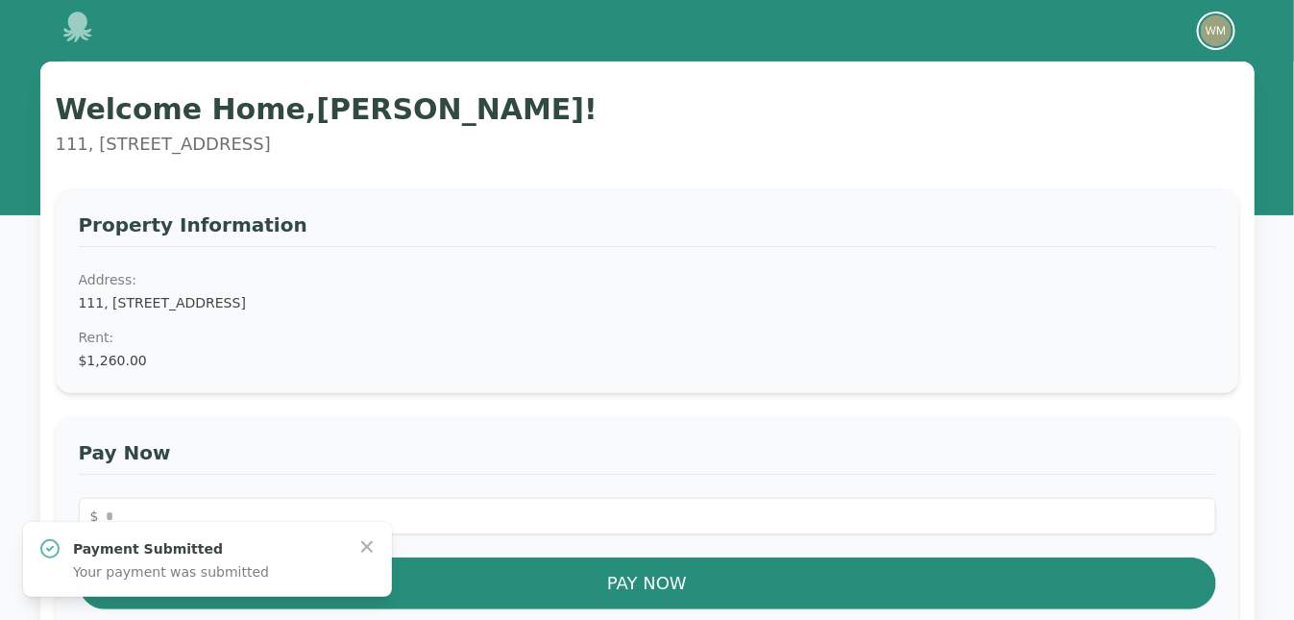
click at [1211, 31] on img "button" at bounding box center [1216, 30] width 31 height 31
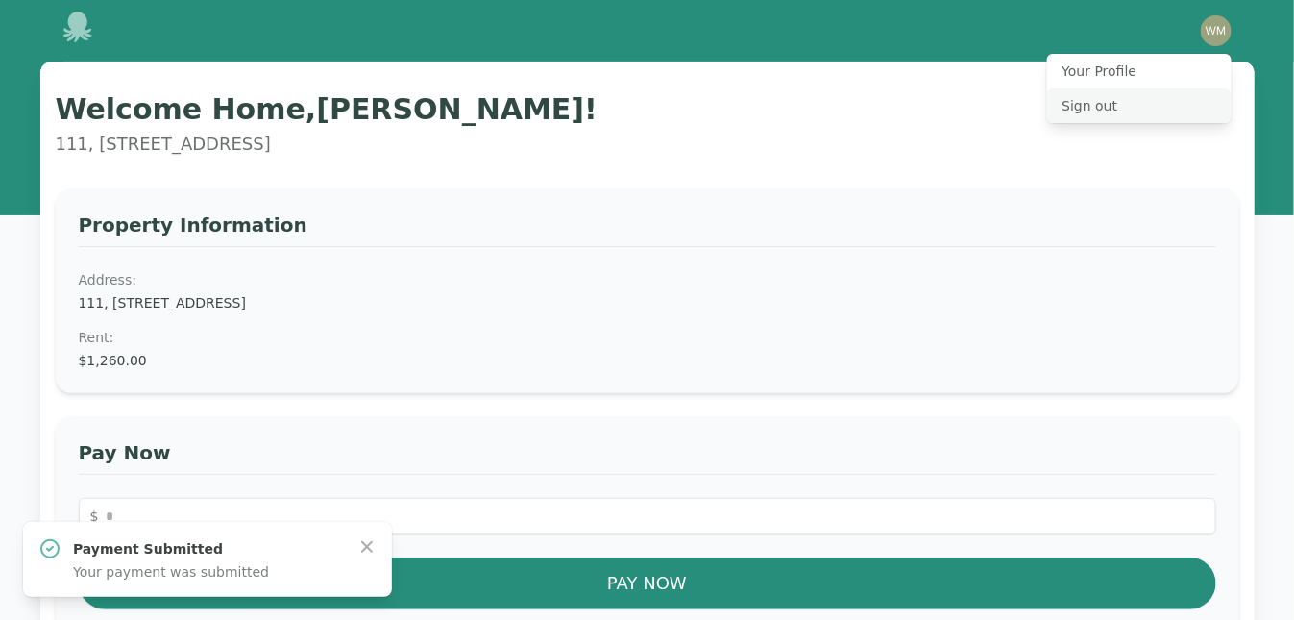
click at [1096, 106] on button "Sign out" at bounding box center [1139, 105] width 184 height 35
